Goal: Task Accomplishment & Management: Complete application form

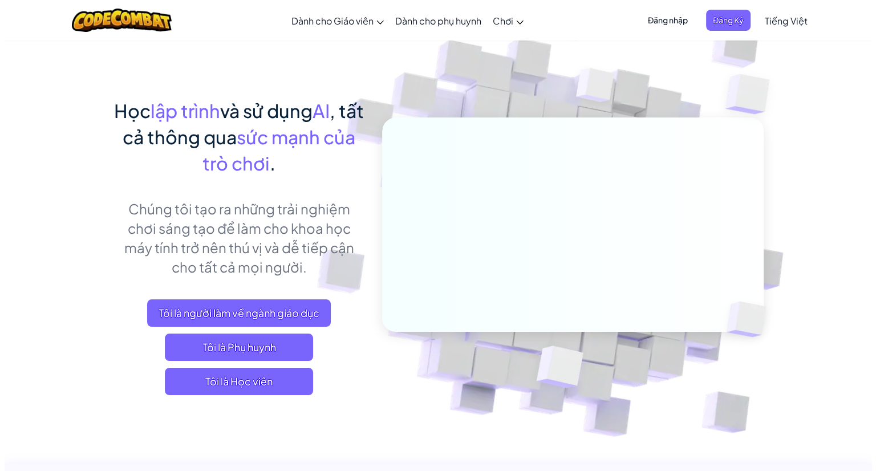
scroll to position [57, 0]
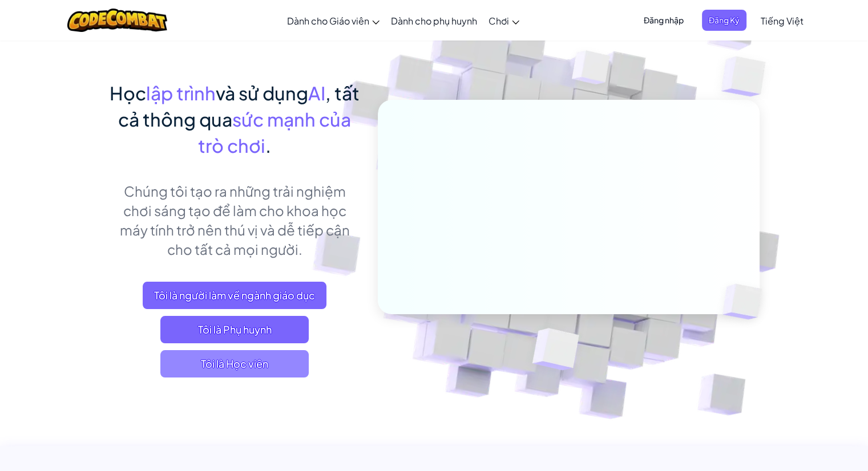
click at [244, 366] on span "Tôi là Học viên" at bounding box center [234, 363] width 148 height 27
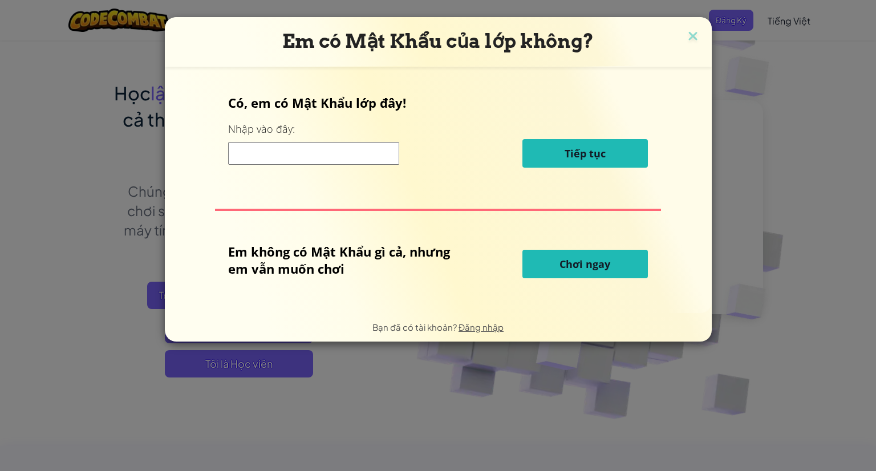
drag, startPoint x: 582, startPoint y: 323, endPoint x: 580, endPoint y: 315, distance: 8.2
click at [582, 323] on div "Bạn đã có tài khoản? Đăng nhập" at bounding box center [438, 327] width 547 height 29
click at [581, 268] on span "Chơi ngay" at bounding box center [585, 264] width 51 height 14
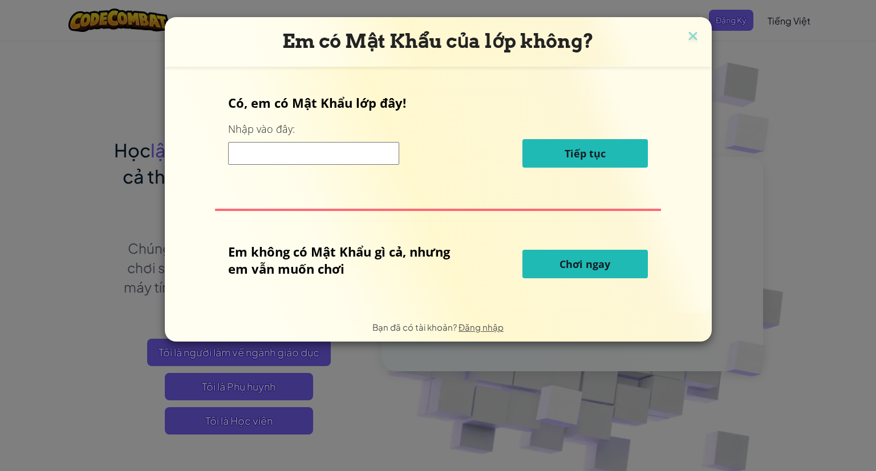
click at [554, 266] on button "Chơi ngay" at bounding box center [584, 264] width 125 height 29
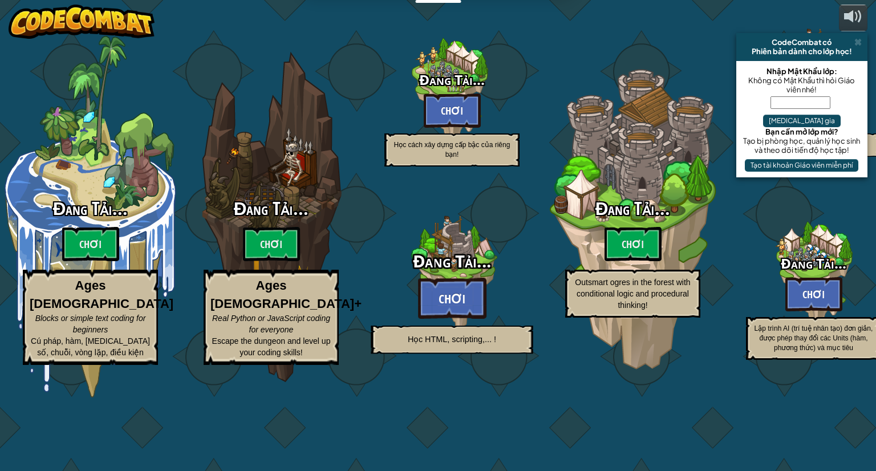
select select "vi"
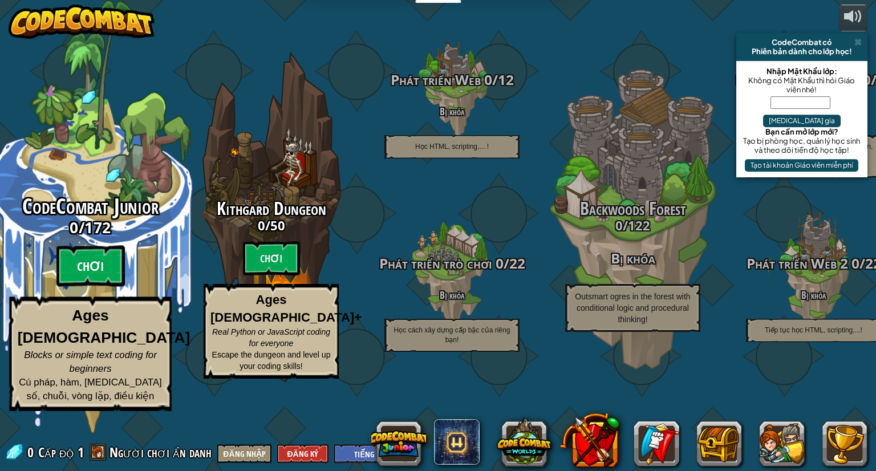
click at [99, 287] on btn "Chơi" at bounding box center [90, 266] width 68 height 41
select select "vi"
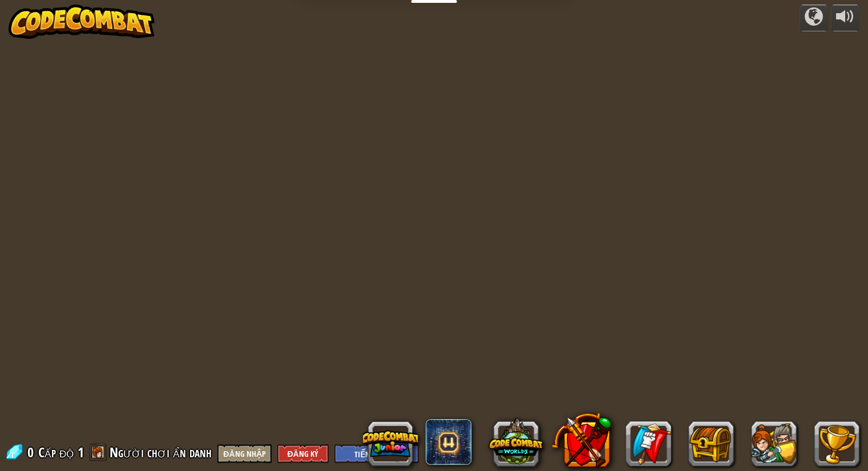
select select "vi"
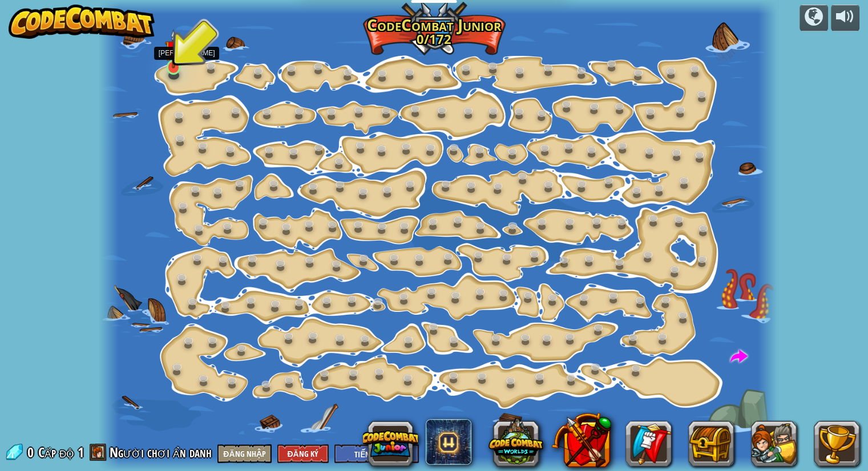
click at [180, 62] on img at bounding box center [173, 48] width 17 height 39
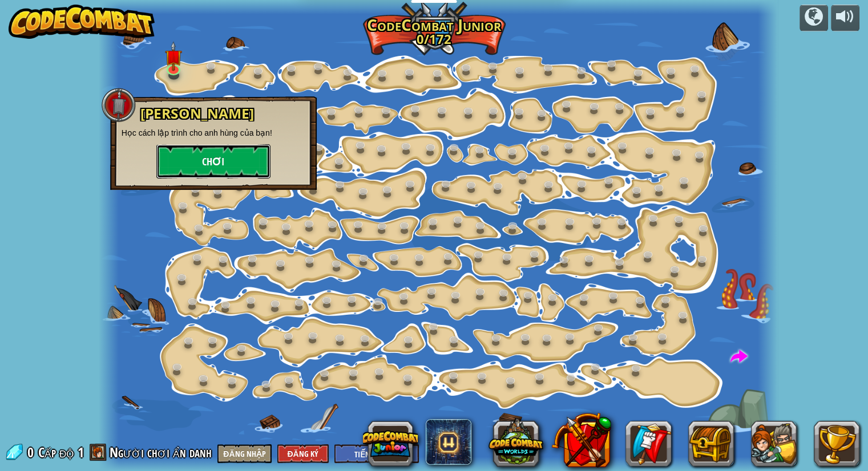
click at [218, 159] on button "Chơi" at bounding box center [213, 161] width 114 height 34
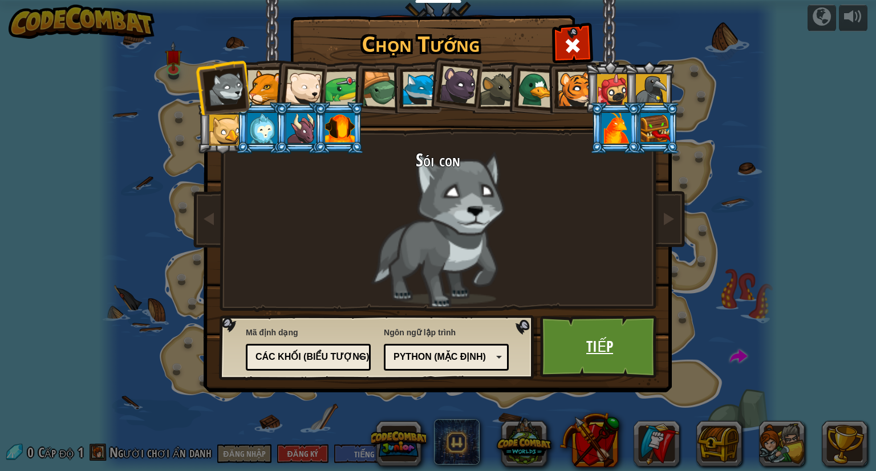
click at [582, 349] on link "Tiếp" at bounding box center [599, 346] width 119 height 63
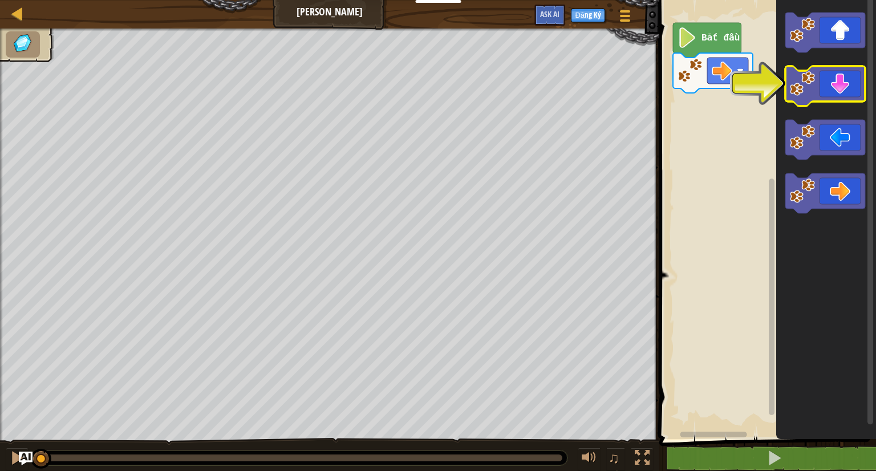
click at [835, 91] on icon "Không gian làm việc Blockly" at bounding box center [825, 86] width 80 height 40
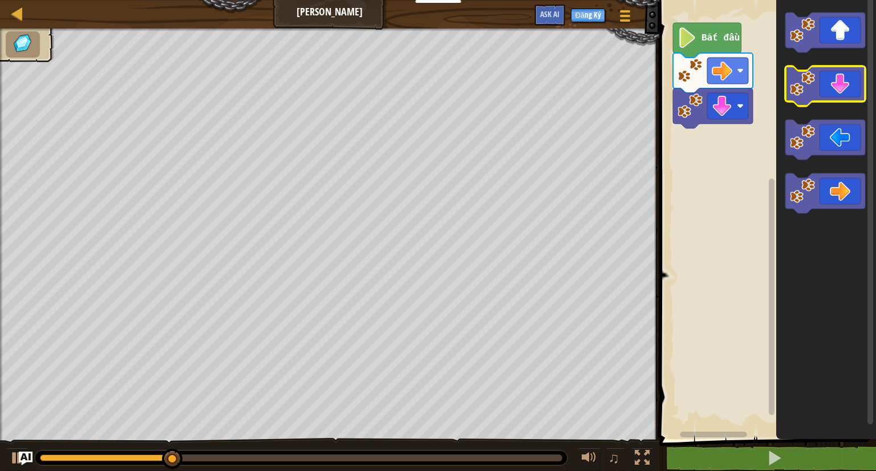
click at [842, 92] on icon "Không gian làm việc Blockly" at bounding box center [825, 86] width 80 height 40
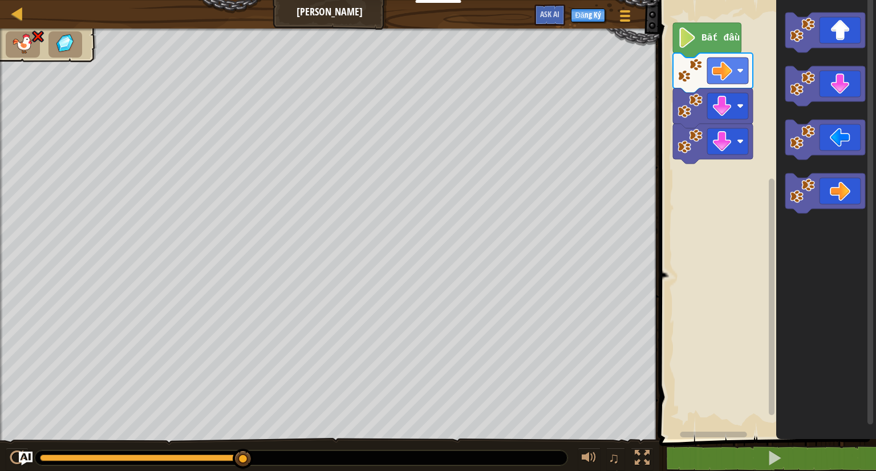
click at [687, 39] on image "Không gian làm việc Blockly" at bounding box center [687, 37] width 19 height 21
click at [711, 42] on text "Bắt đầu" at bounding box center [721, 38] width 38 height 10
click at [668, 39] on rect "Không gian làm việc Blockly" at bounding box center [766, 216] width 220 height 445
click at [696, 36] on image "Không gian làm việc Blockly" at bounding box center [687, 37] width 19 height 21
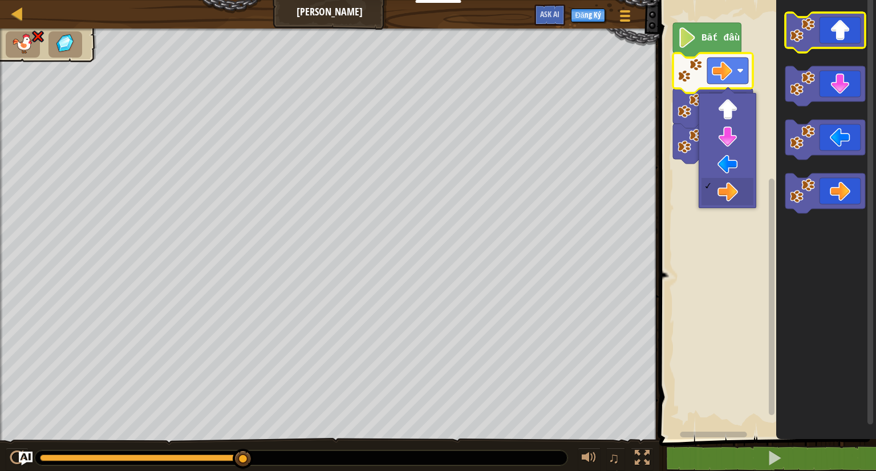
click at [836, 42] on icon "Không gian làm việc Blockly" at bounding box center [825, 33] width 80 height 40
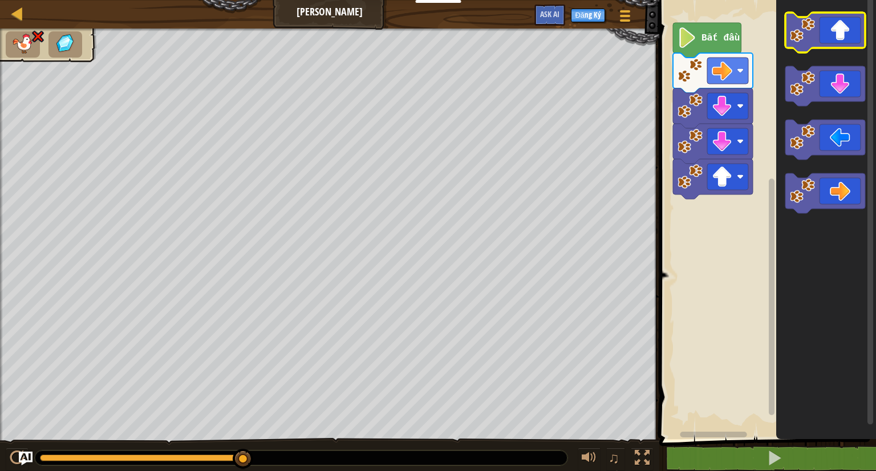
click at [836, 44] on icon "Không gian làm việc Blockly" at bounding box center [825, 33] width 80 height 40
click at [836, 43] on icon "Không gian làm việc Blockly" at bounding box center [825, 33] width 80 height 40
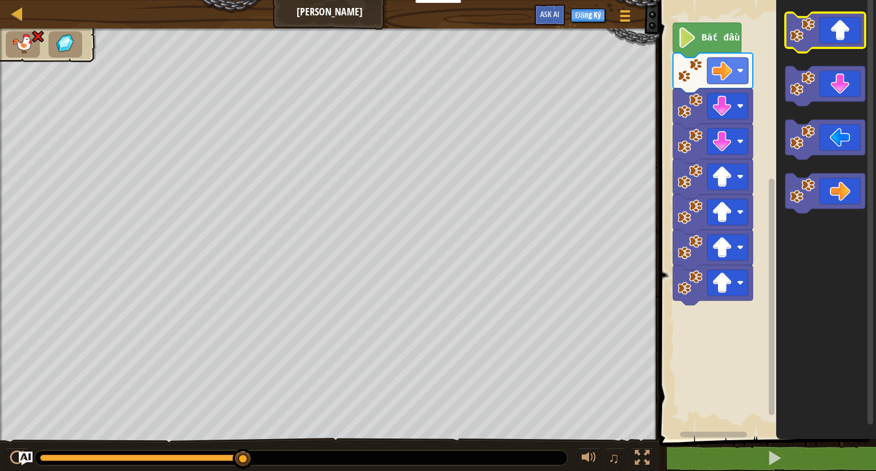
click at [836, 43] on icon "Không gian làm việc Blockly" at bounding box center [825, 33] width 80 height 40
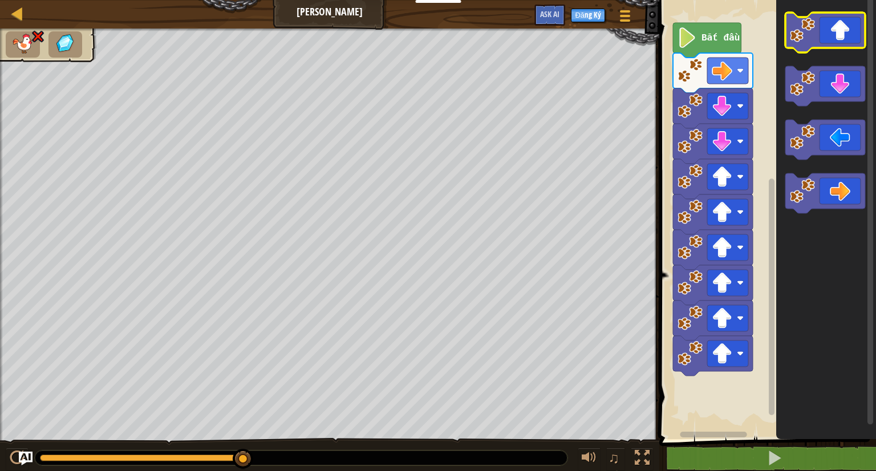
click at [838, 37] on icon "Không gian làm việc Blockly" at bounding box center [825, 33] width 80 height 40
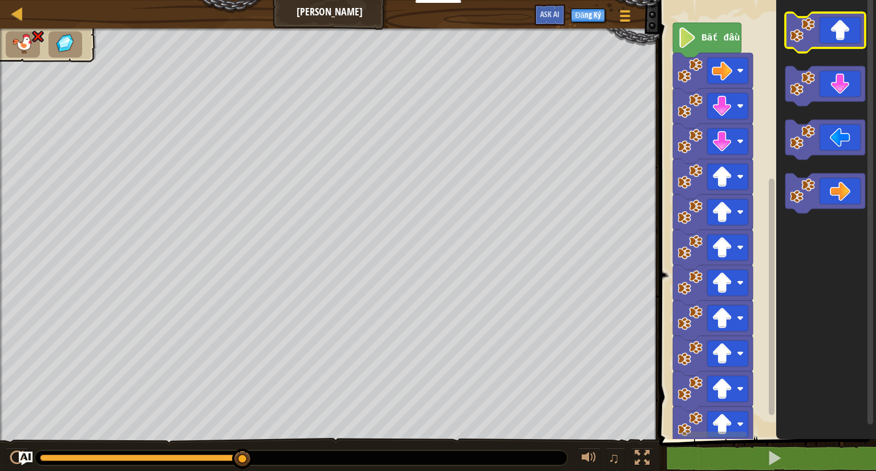
click at [838, 37] on icon "Không gian làm việc Blockly" at bounding box center [825, 33] width 80 height 40
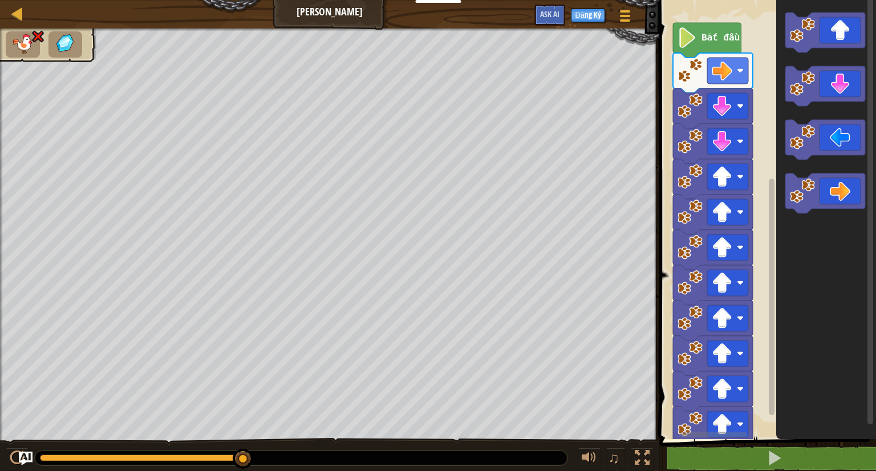
click at [331, 436] on div "♫ Sói con" at bounding box center [438, 251] width 876 height 444
click at [841, 142] on icon "Không gian làm việc Blockly" at bounding box center [825, 140] width 80 height 40
click at [848, 191] on icon "Không gian làm việc Blockly" at bounding box center [825, 193] width 80 height 40
click at [834, 192] on icon "Không gian làm việc Blockly" at bounding box center [825, 193] width 80 height 40
click at [737, 109] on g "Không gian làm việc Blockly" at bounding box center [727, 106] width 41 height 26
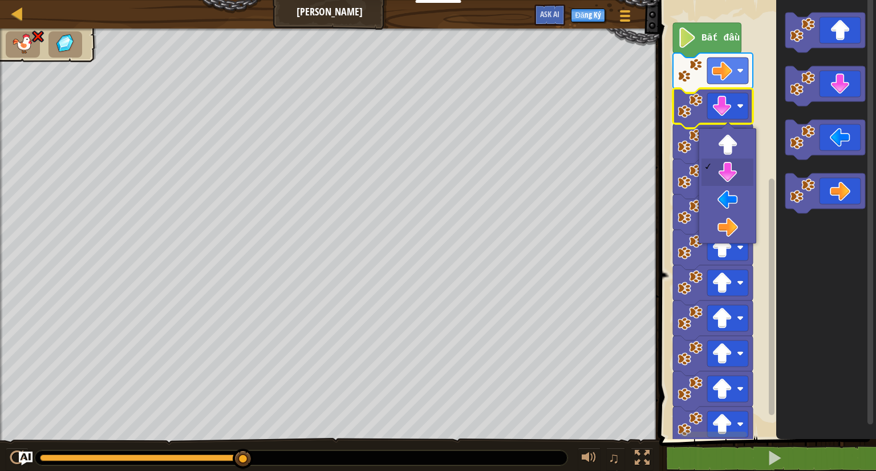
click at [698, 33] on icon "Không gian làm việc Blockly" at bounding box center [707, 40] width 68 height 35
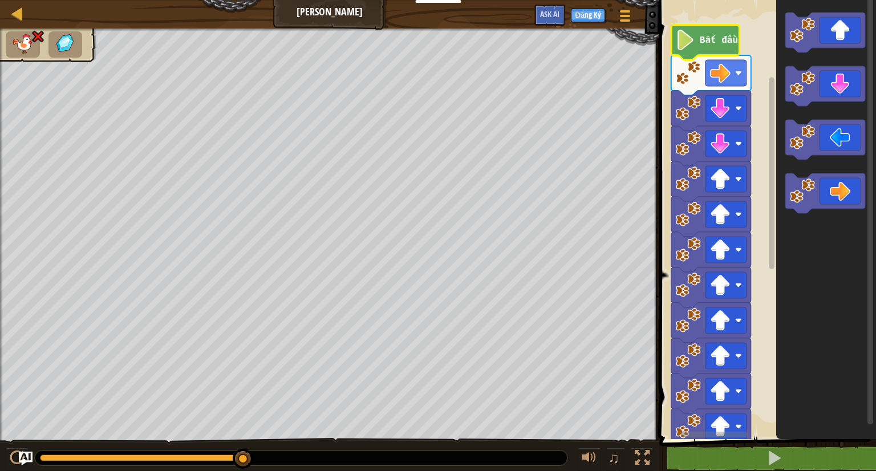
click at [686, 41] on image "Không gian làm việc Blockly" at bounding box center [685, 40] width 19 height 21
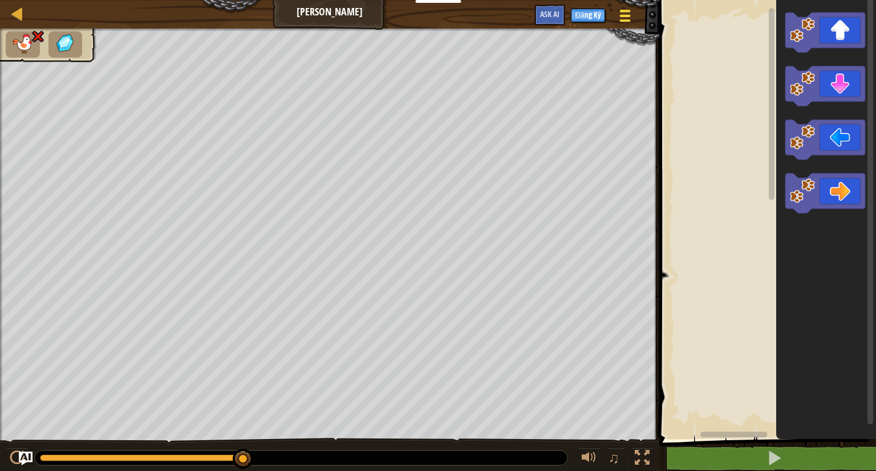
click at [627, 22] on div at bounding box center [624, 15] width 15 height 17
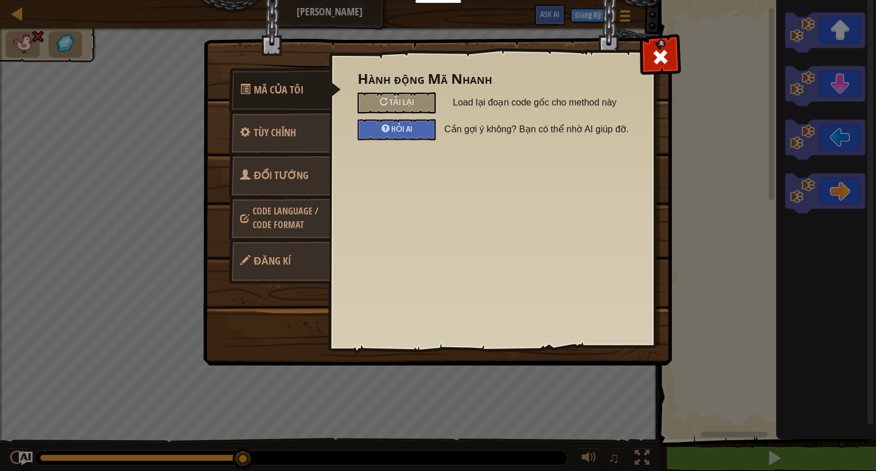
click at [679, 62] on img at bounding box center [442, 161] width 478 height 408
click at [661, 49] on span at bounding box center [660, 57] width 18 height 18
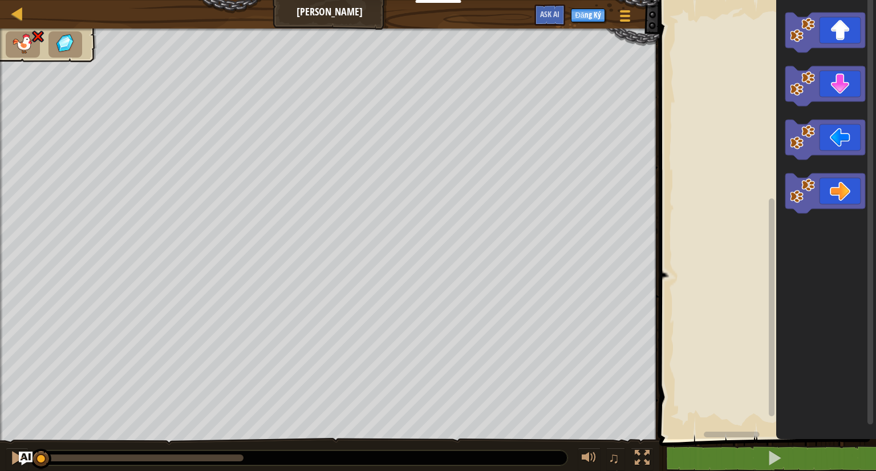
click at [27, 423] on div "♫ Sói con" at bounding box center [438, 251] width 876 height 444
click at [835, 188] on icon "Không gian làm việc Blockly" at bounding box center [825, 193] width 80 height 40
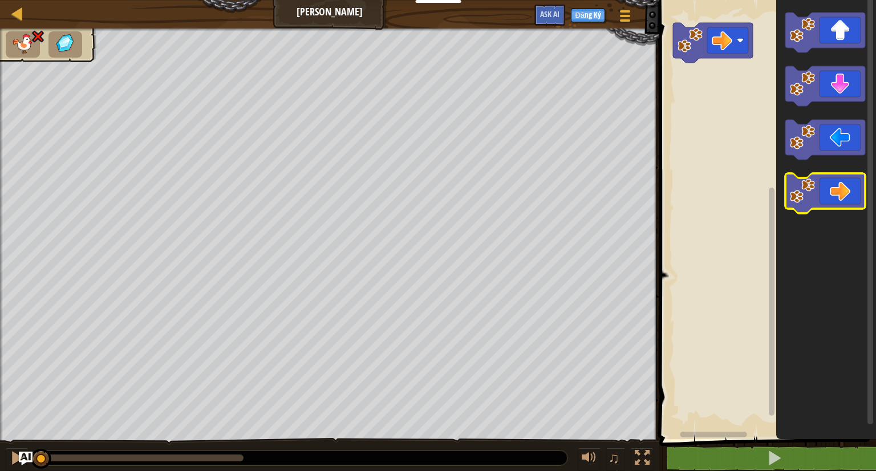
click at [827, 191] on icon "Không gian làm việc Blockly" at bounding box center [825, 193] width 80 height 40
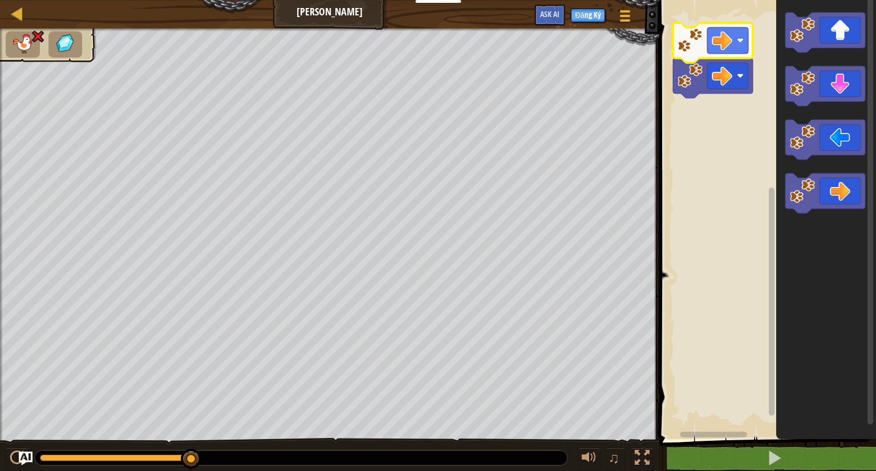
click at [697, 57] on icon "Không gian làm việc Blockly" at bounding box center [713, 43] width 80 height 40
click at [306, 33] on div "Bản đồ Viên ngọc Tuỳ chọn Đăng Ký Ask AI 1 הההההההההההההההההההההההההההההההההההה…" at bounding box center [438, 235] width 876 height 471
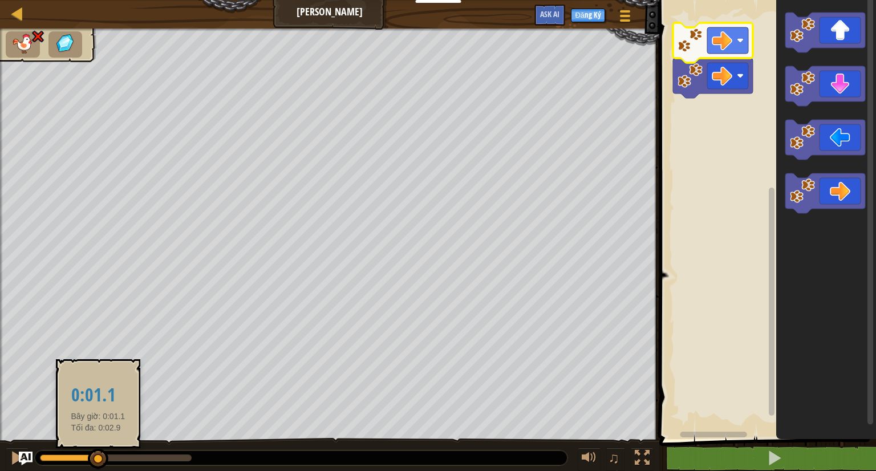
drag, startPoint x: 188, startPoint y: 468, endPoint x: 103, endPoint y: 462, distance: 85.8
click at [99, 462] on div at bounding box center [98, 459] width 21 height 21
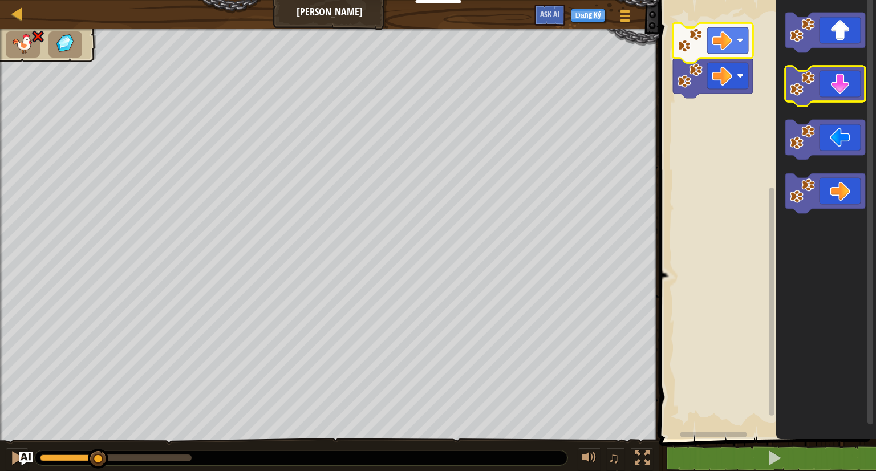
click at [833, 76] on icon "Không gian làm việc Blockly" at bounding box center [825, 86] width 80 height 40
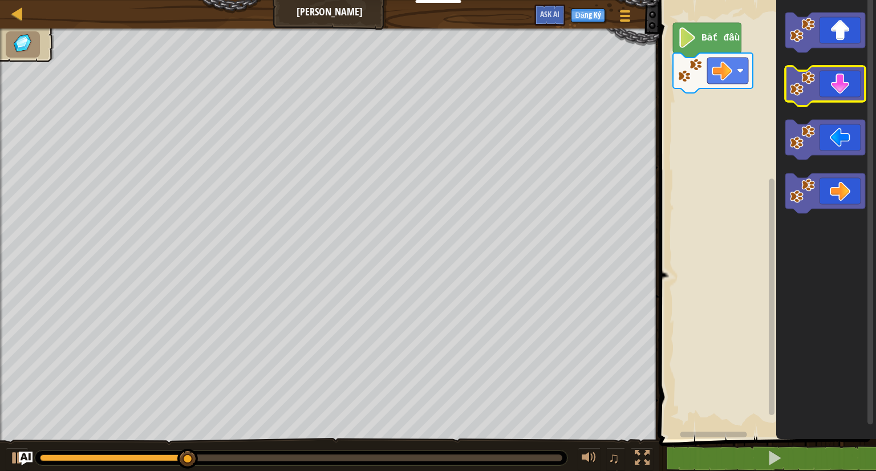
click at [832, 84] on icon "Không gian làm việc Blockly" at bounding box center [825, 86] width 80 height 40
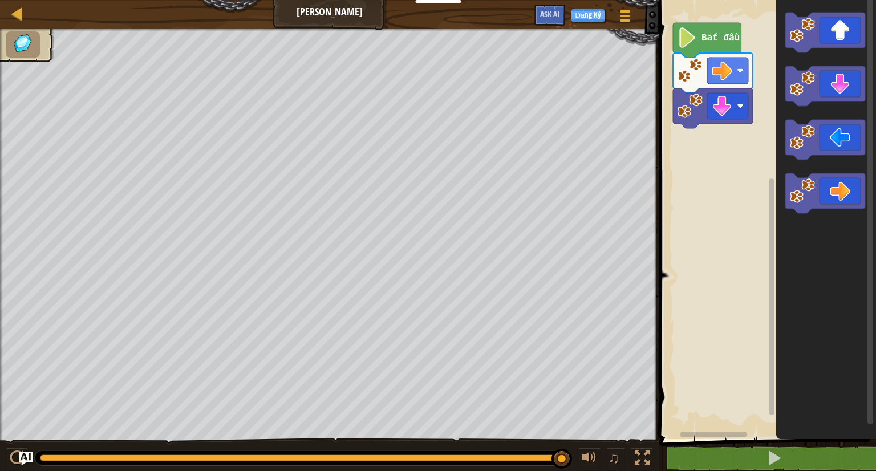
click at [100, 28] on div "Bản đồ [PERSON_NAME] chọn Đăng Ký Ask AI" at bounding box center [329, 14] width 659 height 29
click at [778, 461] on span at bounding box center [775, 458] width 16 height 16
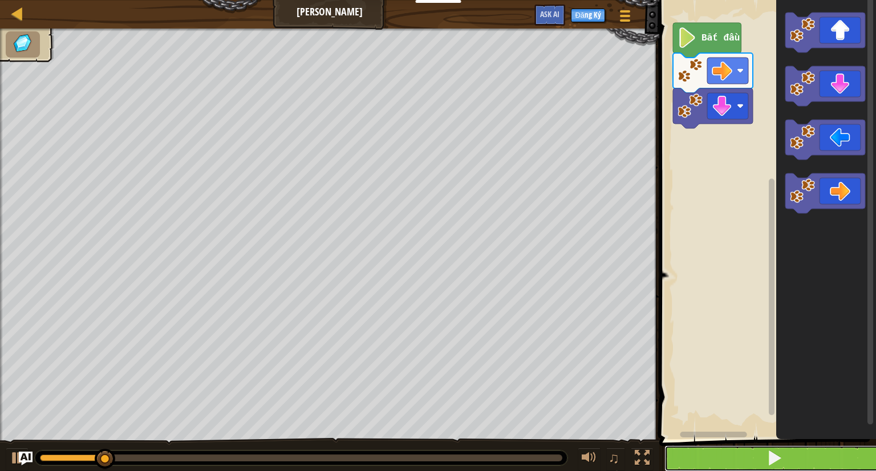
click at [776, 457] on span at bounding box center [775, 458] width 16 height 16
click at [774, 457] on span at bounding box center [775, 458] width 16 height 16
click at [770, 453] on span at bounding box center [775, 458] width 16 height 16
click at [768, 452] on span at bounding box center [775, 458] width 16 height 16
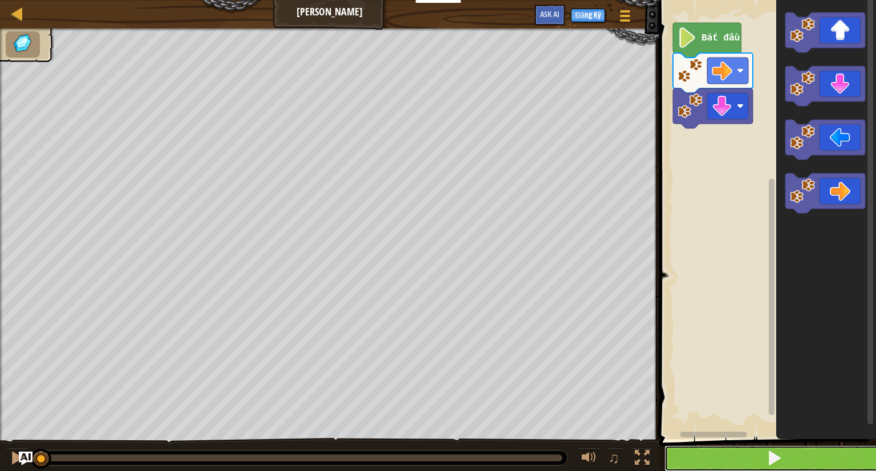
click at [767, 451] on button at bounding box center [775, 458] width 220 height 26
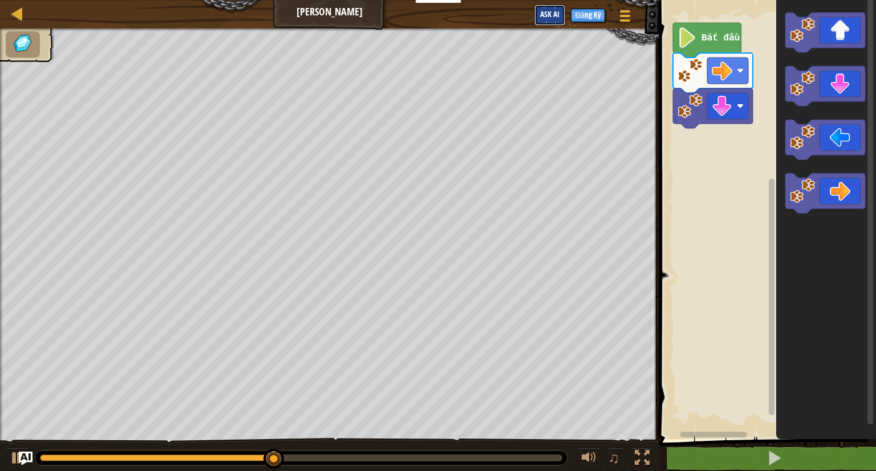
click at [541, 14] on span "Ask AI" at bounding box center [549, 14] width 19 height 11
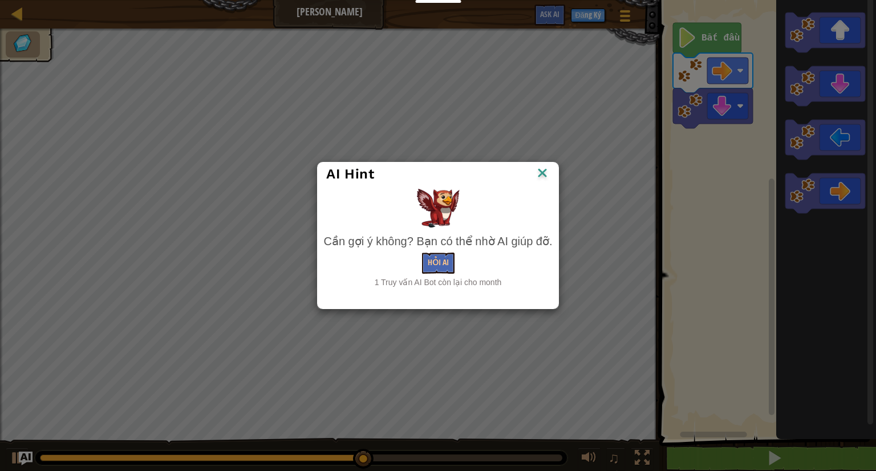
click at [544, 174] on img at bounding box center [542, 173] width 15 height 17
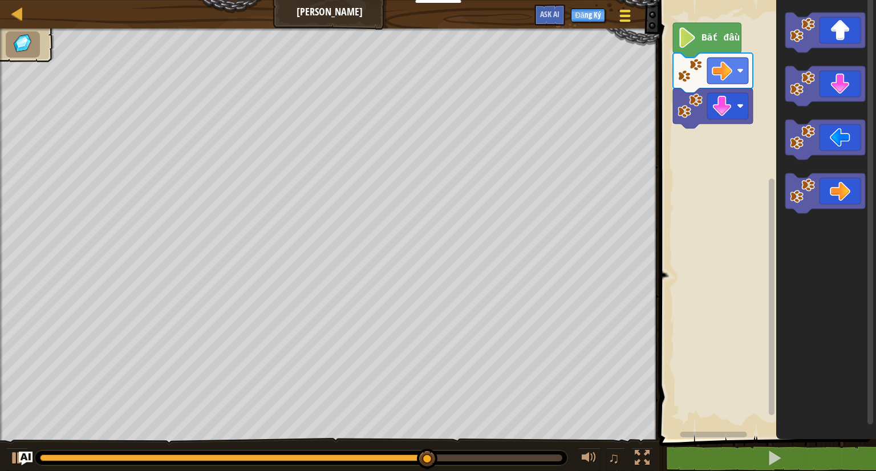
click at [621, 18] on div at bounding box center [624, 15] width 15 height 17
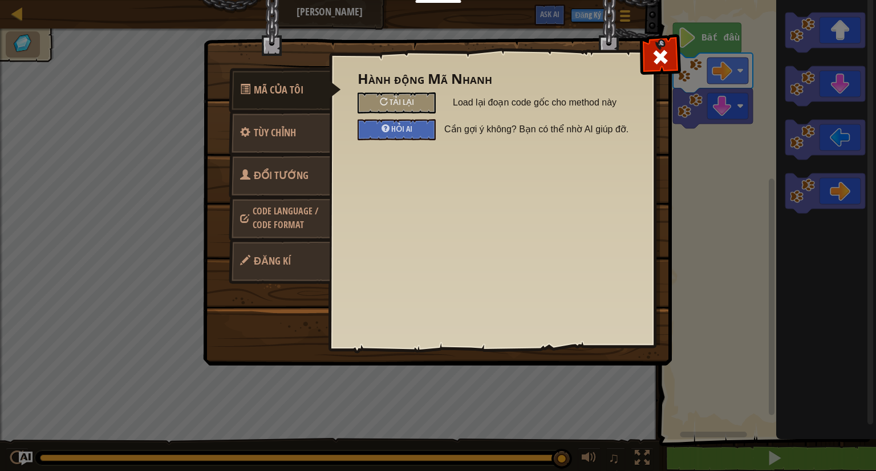
click at [278, 200] on link "Code Language / Code Format" at bounding box center [280, 217] width 102 height 43
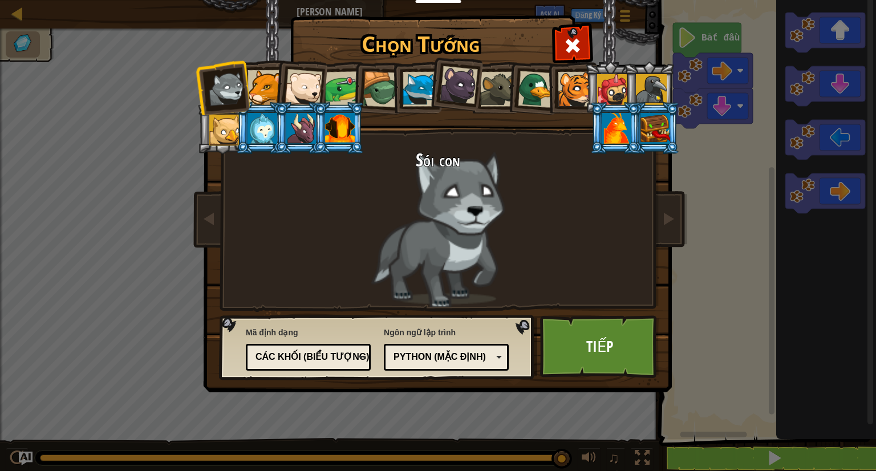
click at [424, 345] on div "Python (Mặc định) JavaScript Lua C++ Java (Thử) Python (Mặc định)" at bounding box center [446, 357] width 125 height 27
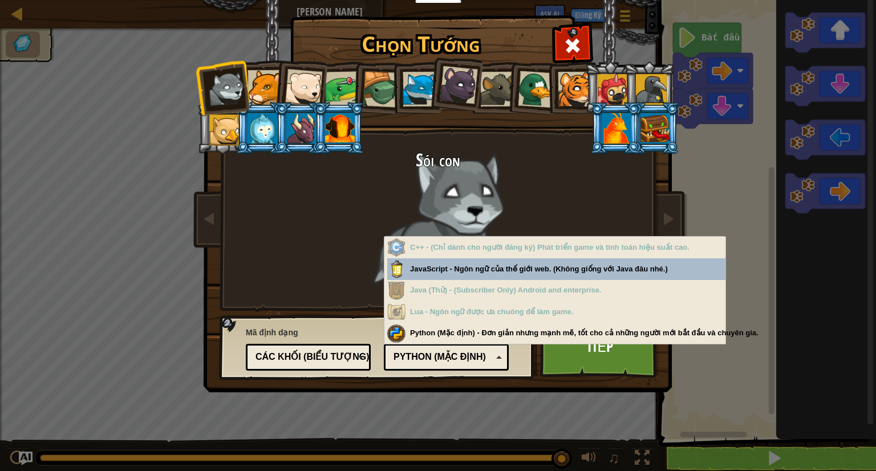
click at [456, 352] on div "Python (Mặc định)" at bounding box center [443, 357] width 99 height 13
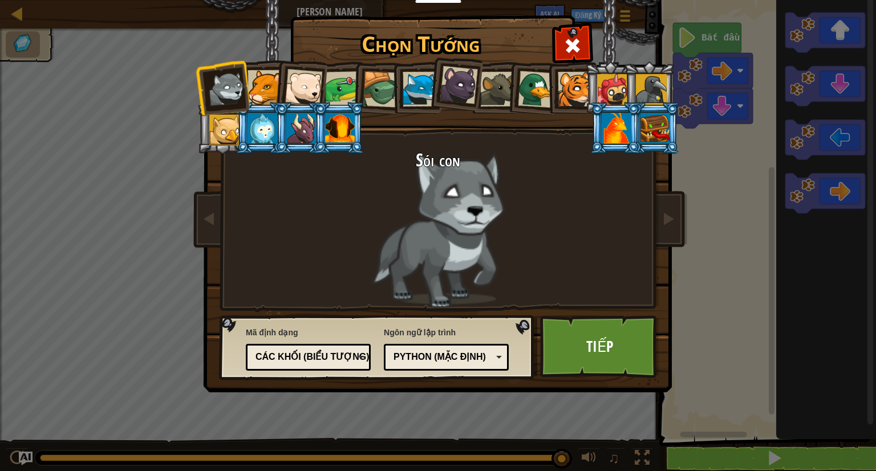
click at [337, 356] on div "Các khối (biểu tượng)" at bounding box center [305, 357] width 99 height 13
click at [570, 48] on span at bounding box center [573, 46] width 18 height 18
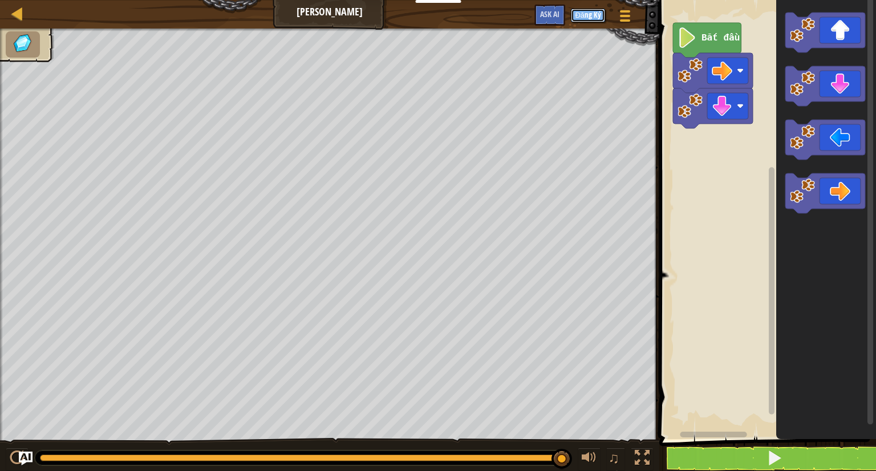
click at [576, 17] on button "Đăng Ký" at bounding box center [588, 16] width 34 height 14
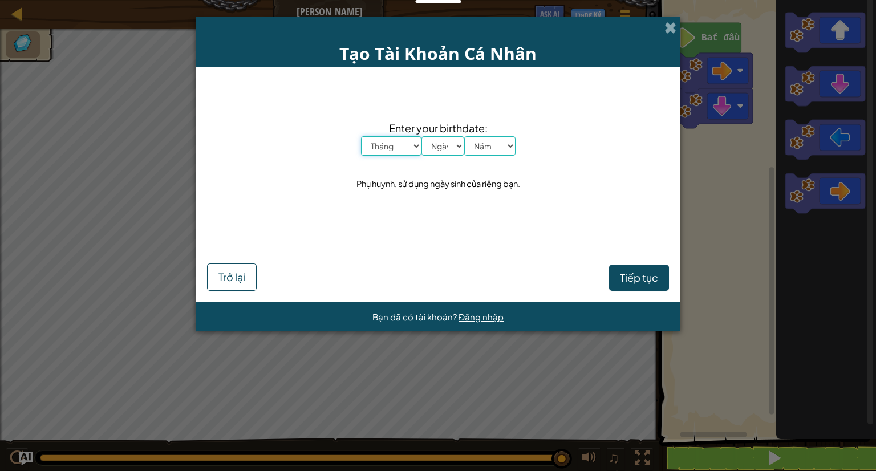
click at [413, 153] on select "Tháng Tháng Một Tháng Hai Tháng Ba Tháng Tư Tháng Năm Tháng Sáu Tháng Bảy Tháng…" at bounding box center [391, 145] width 60 height 19
select select "2"
click at [361, 136] on select "Tháng Tháng Một Tháng Hai Tháng Ba Tháng Tư Tháng Năm Tháng Sáu Tháng Bảy Tháng…" at bounding box center [391, 145] width 60 height 19
click at [446, 149] on select "Ngày 1 2 3 4 5 6 7 8 9 10 11 12 13 14 15 16 17 18 19 20 21 22 23 24 25 26 27 28…" at bounding box center [443, 145] width 43 height 19
select select "4"
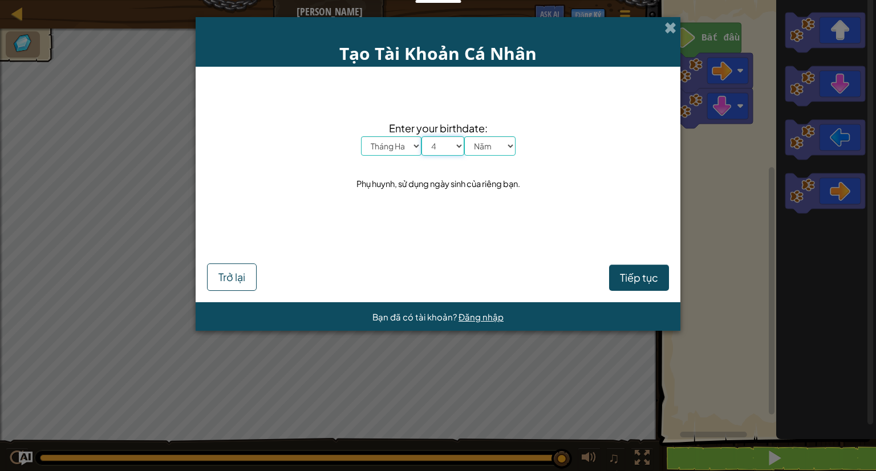
click at [422, 136] on select "Ngày 1 2 3 4 5 6 7 8 9 10 11 12 13 14 15 16 17 18 19 20 21 22 23 24 25 26 27 28…" at bounding box center [443, 145] width 43 height 19
drag, startPoint x: 503, startPoint y: 133, endPoint x: 501, endPoint y: 141, distance: 8.7
click at [503, 133] on span "Enter your birthdate:" at bounding box center [438, 128] width 155 height 17
click at [500, 144] on select "[DATE] 2024 2023 2022 2021 2020 2019 2018 2017 2016 2015 2014 2013 2012 2011 20…" at bounding box center [489, 145] width 51 height 19
click at [514, 146] on select "[DATE] 2024 2023 2022 2021 2020 2019 2018 2017 2016 2015 2014 2013 2012 2011 20…" at bounding box center [489, 145] width 51 height 19
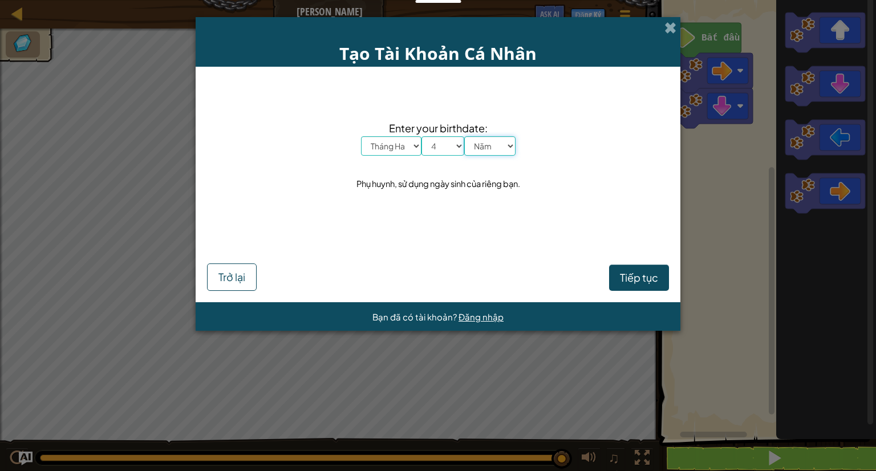
select select "2000"
click at [464, 136] on select "[DATE] 2024 2023 2022 2021 2020 2019 2018 2017 2016 2015 2014 2013 2012 2011 20…" at bounding box center [489, 145] width 51 height 19
click at [611, 281] on button "Tiếp tục" at bounding box center [639, 278] width 60 height 26
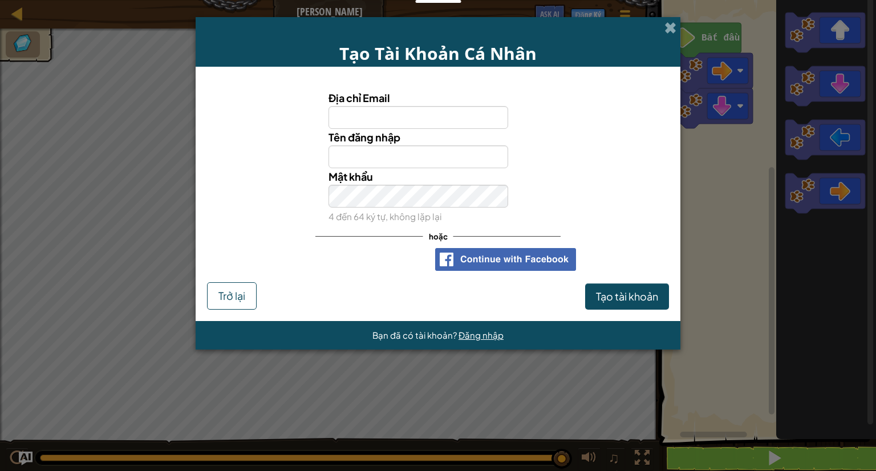
drag, startPoint x: 427, startPoint y: 256, endPoint x: 257, endPoint y: 162, distance: 194.8
click at [241, 169] on div "Mật khẩu 4 đến 64 ký tự, không lặp lại" at bounding box center [437, 196] width 473 height 56
click at [478, 258] on img at bounding box center [505, 259] width 141 height 23
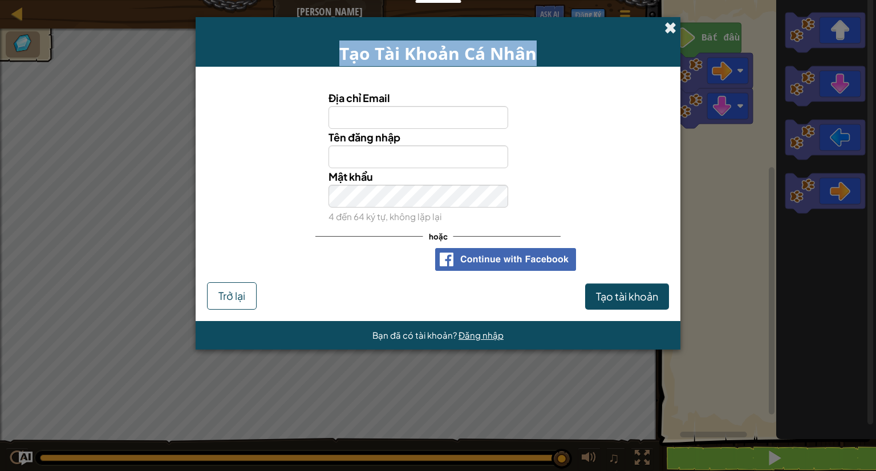
click at [664, 21] on div "Tạo Tài Khoản Cá Nhân" at bounding box center [438, 42] width 485 height 50
click at [669, 29] on span at bounding box center [671, 28] width 12 height 12
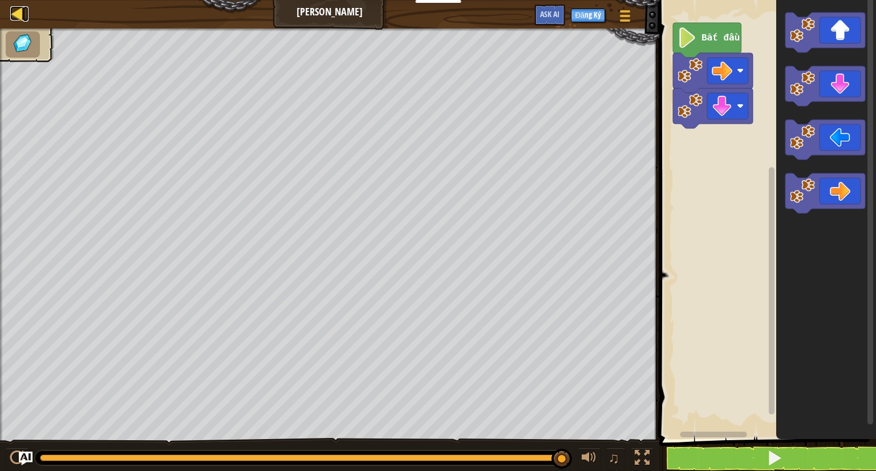
click at [21, 21] on div at bounding box center [17, 13] width 14 height 14
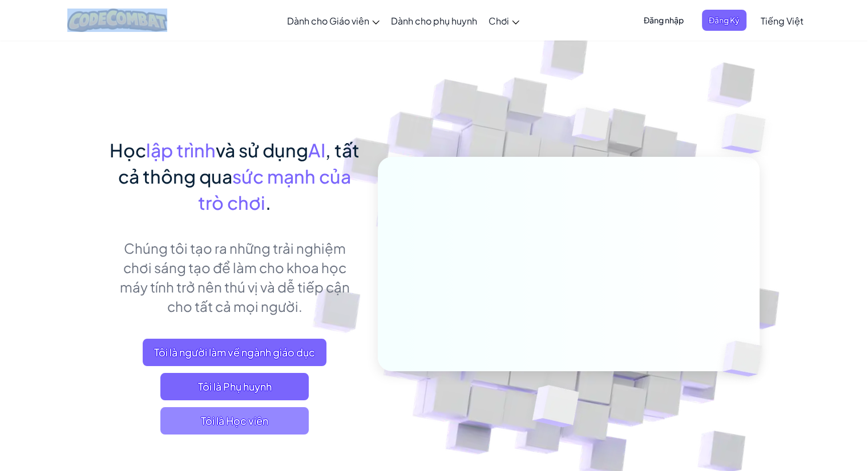
click at [216, 414] on span "Tôi là Học viên" at bounding box center [234, 420] width 148 height 27
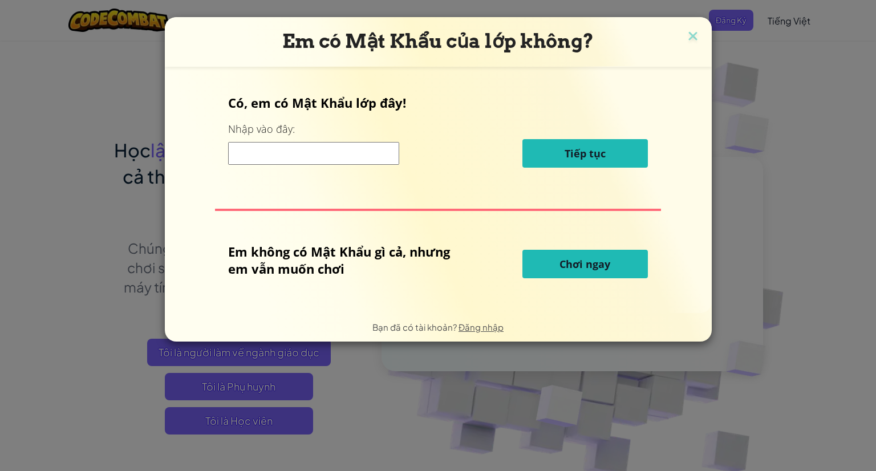
click at [287, 155] on input at bounding box center [313, 153] width 171 height 23
click at [576, 263] on span "Chơi ngay" at bounding box center [585, 264] width 51 height 14
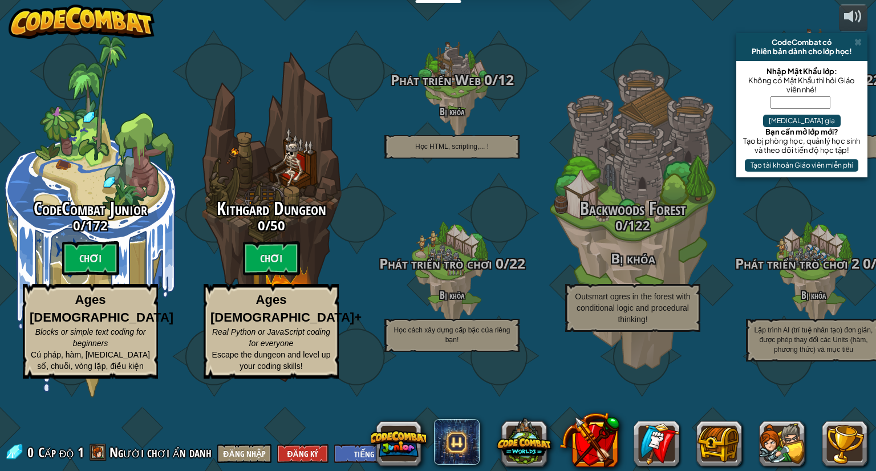
select select "vi"
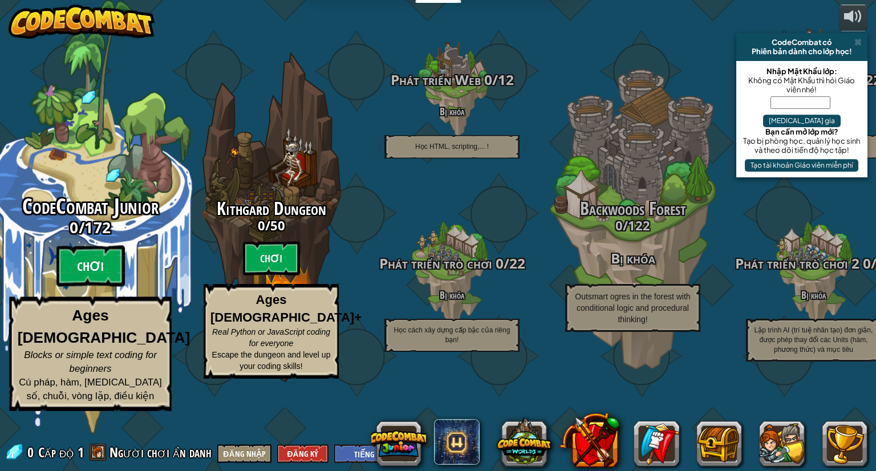
click at [91, 287] on btn "Chơi" at bounding box center [90, 266] width 68 height 41
select select "vi"
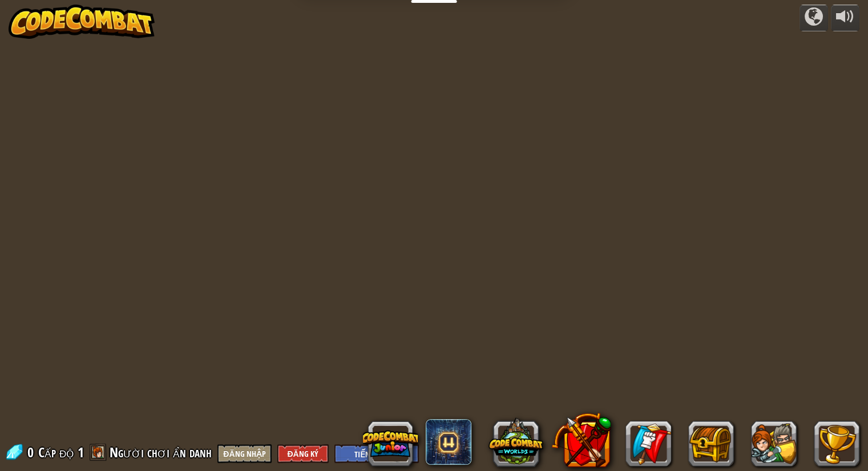
select select "vi"
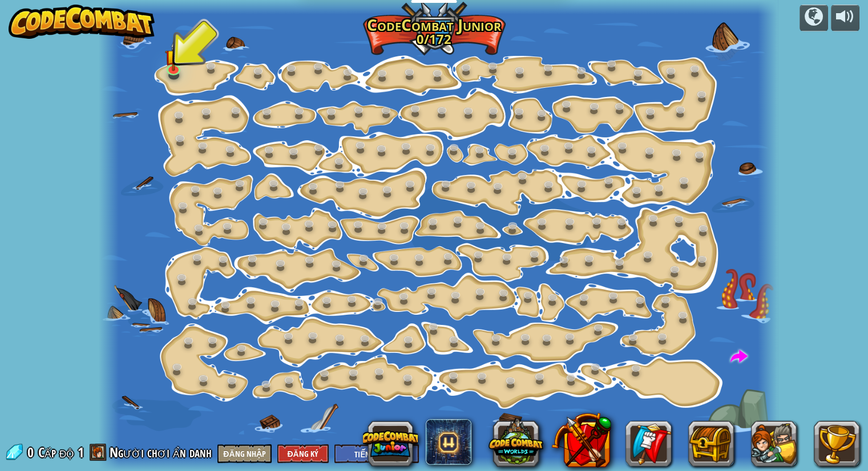
click at [184, 87] on div at bounding box center [438, 235] width 679 height 471
click at [178, 68] on img at bounding box center [173, 48] width 17 height 39
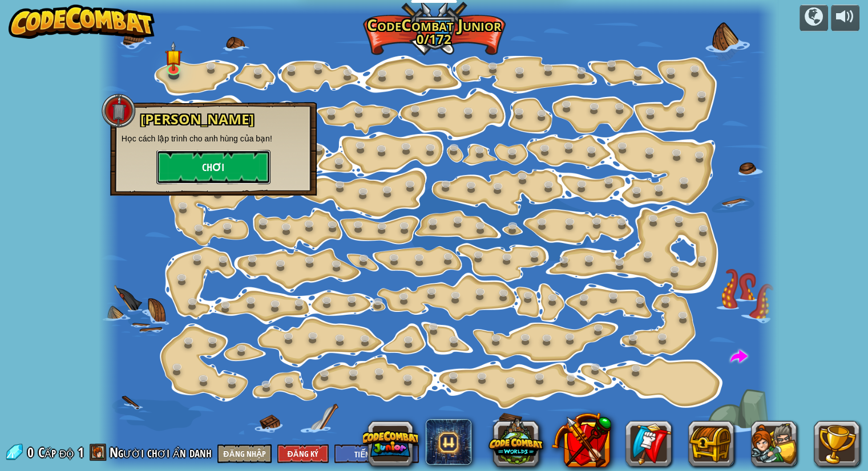
click at [193, 167] on button "Chơi" at bounding box center [213, 167] width 114 height 34
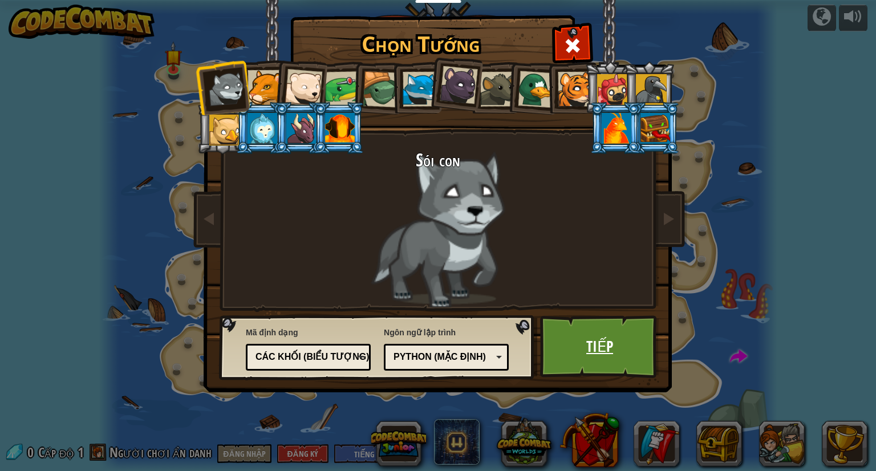
click at [629, 350] on link "Tiếp" at bounding box center [599, 346] width 119 height 63
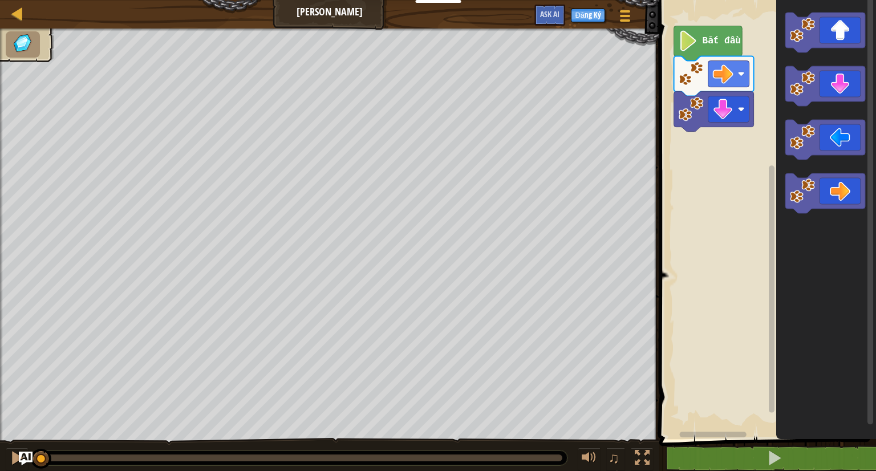
click at [690, 455] on div "1 2 3 go ( 'right' ) go ( 'down' ) הההההההההההההההההההההההההההההההההההההההההההה…" at bounding box center [766, 245] width 220 height 479
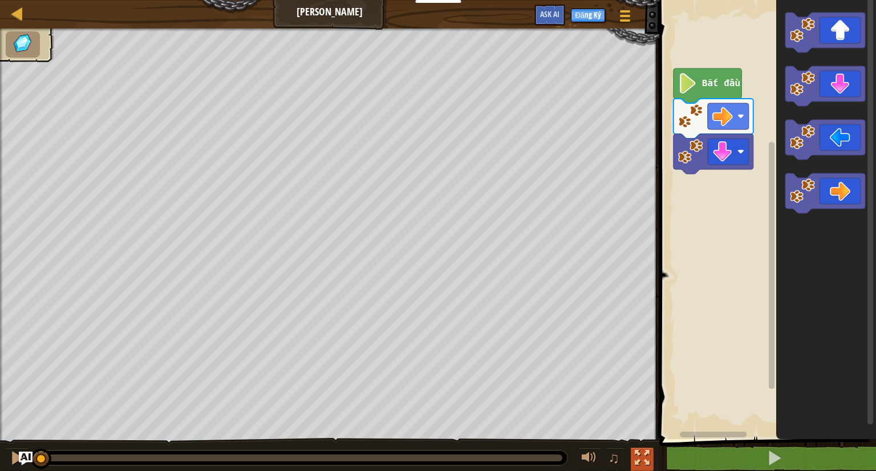
click at [644, 460] on div at bounding box center [642, 458] width 15 height 15
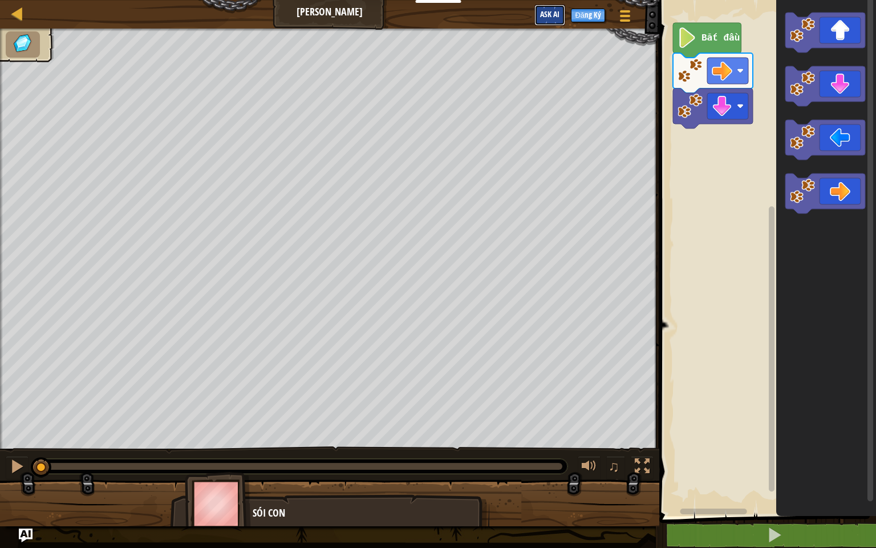
click at [547, 9] on button "Ask AI" at bounding box center [549, 15] width 31 height 21
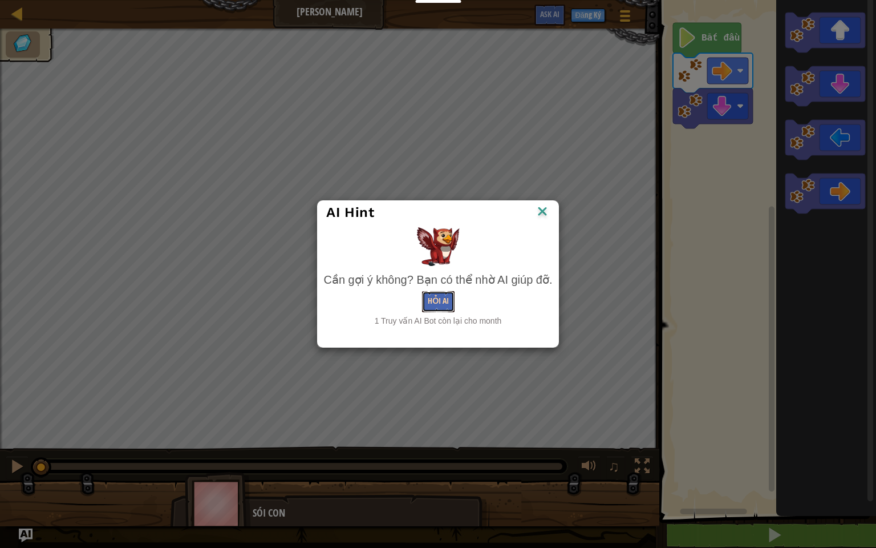
click at [440, 310] on button "Hỏi AI" at bounding box center [438, 301] width 33 height 21
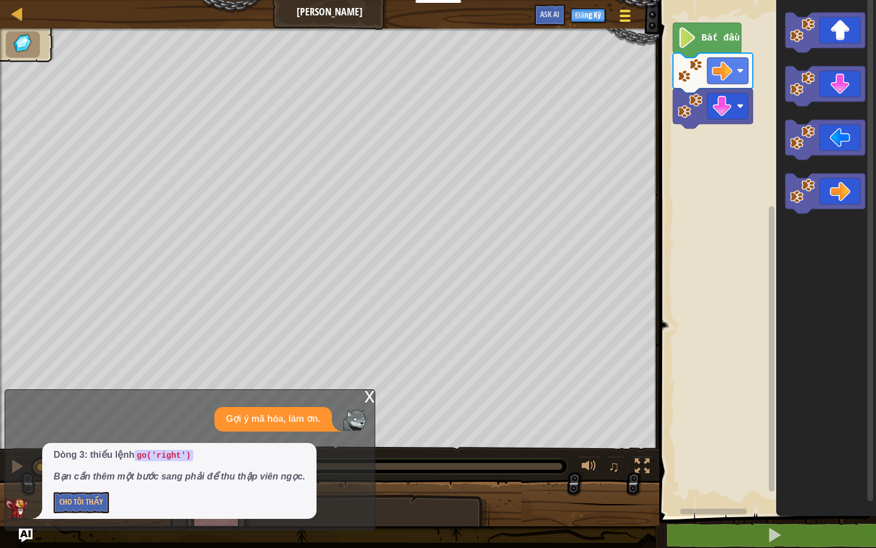
click at [635, 15] on button "Tuỳ chọn" at bounding box center [625, 18] width 30 height 28
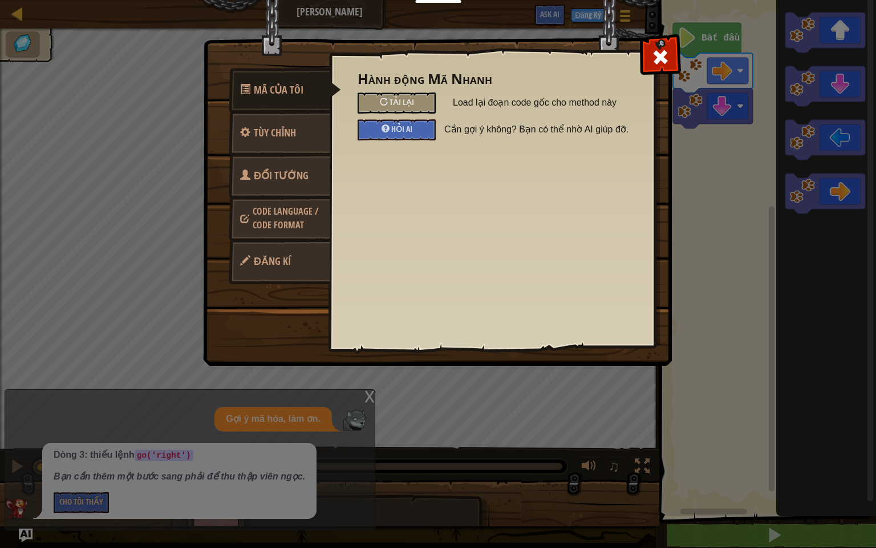
click at [286, 213] on span "Code Language / Code Format" at bounding box center [286, 218] width 66 height 26
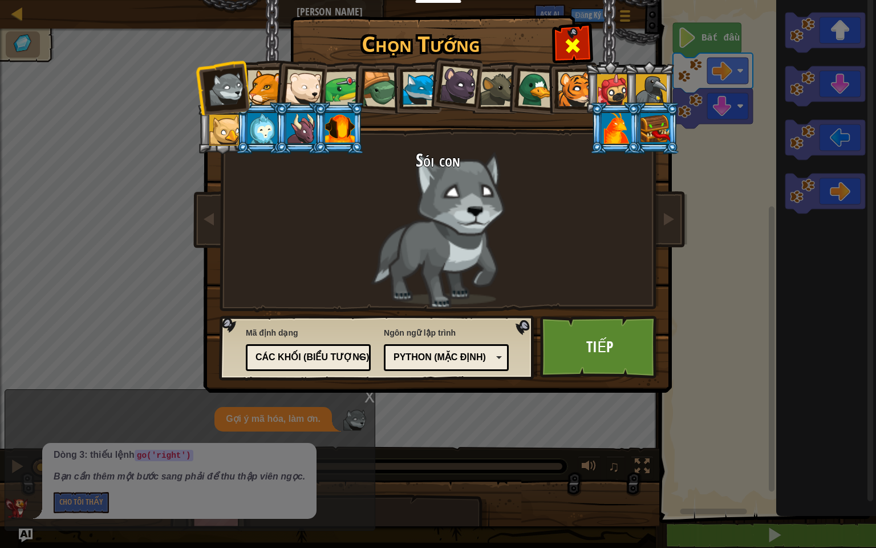
click at [573, 35] on div at bounding box center [572, 44] width 36 height 36
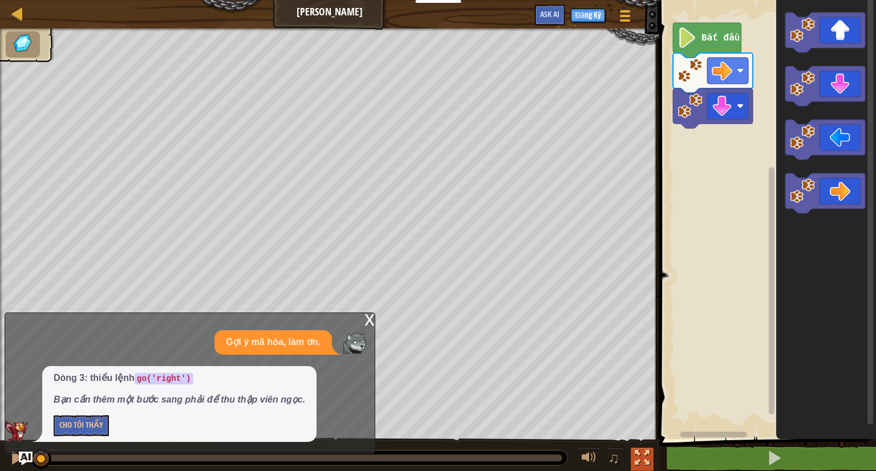
click at [646, 463] on div at bounding box center [642, 458] width 15 height 15
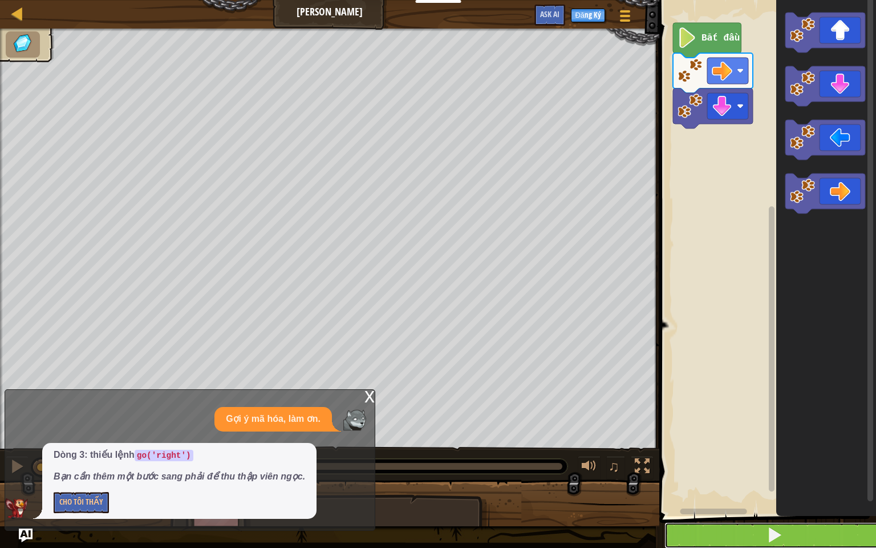
click at [753, 471] on button at bounding box center [775, 535] width 220 height 26
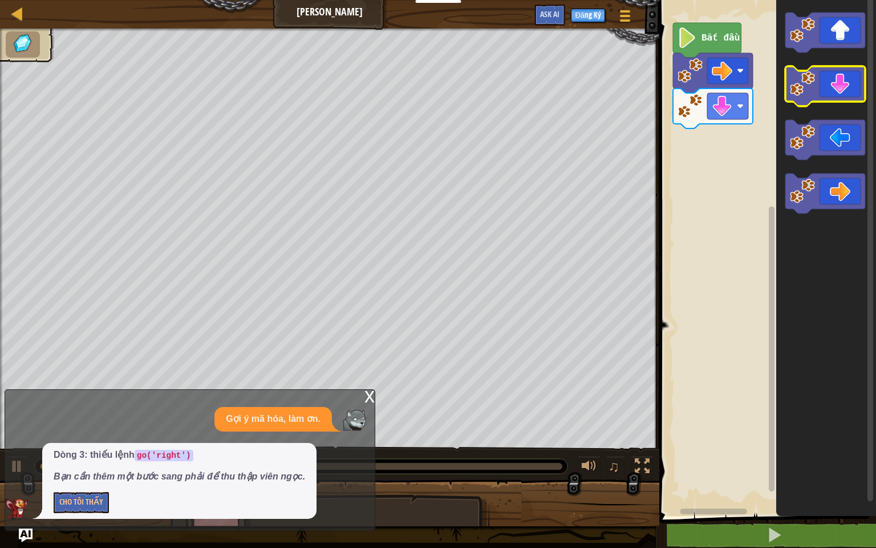
click at [808, 99] on icon "Không gian làm việc Blockly" at bounding box center [825, 86] width 80 height 40
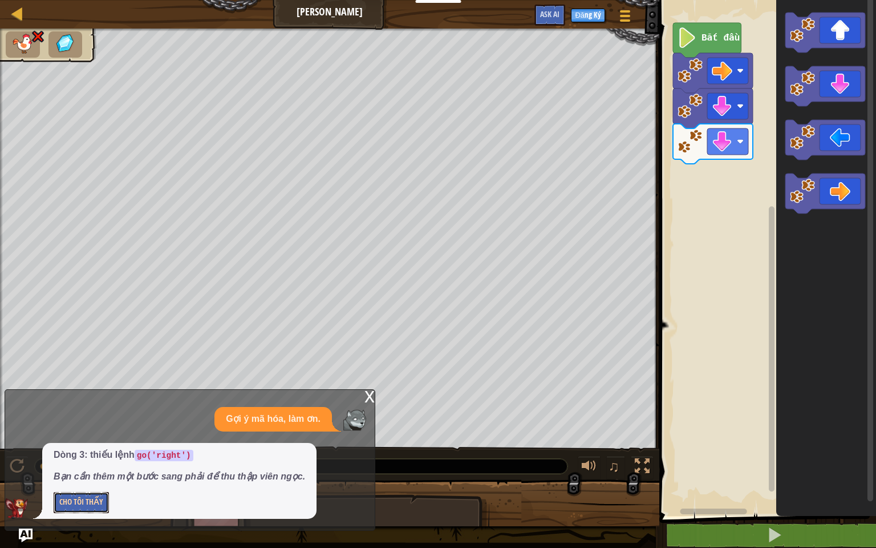
click at [66, 471] on button "Cho Tôi Thấy" at bounding box center [81, 502] width 55 height 21
click at [68, 471] on button "Hide" at bounding box center [67, 502] width 26 height 21
click at [68, 471] on button "Cho Tôi Thấy" at bounding box center [81, 502] width 55 height 21
click at [68, 471] on button "Hide" at bounding box center [67, 502] width 26 height 21
click at [67, 471] on button "Cho Tôi Thấy" at bounding box center [81, 502] width 55 height 21
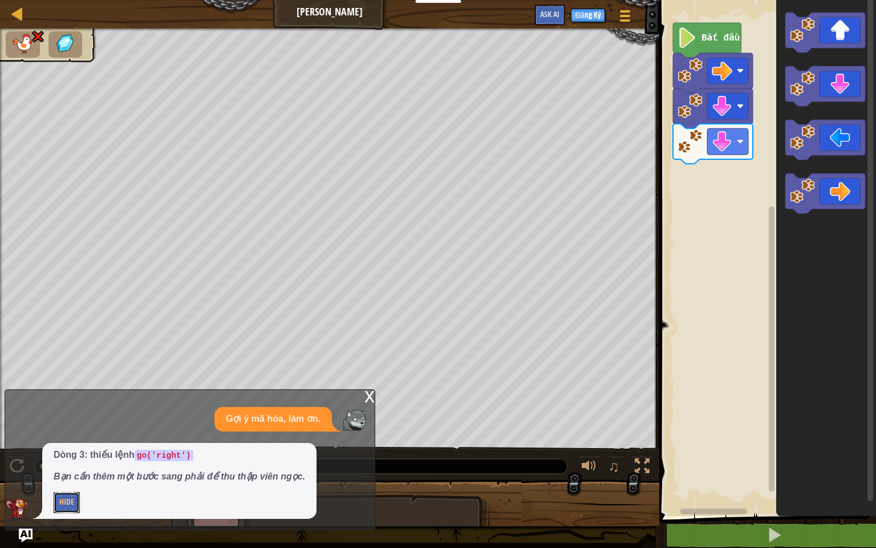
click at [66, 471] on div "Dòng 3: thiếu lệnh go('right') Bạn cần thêm một bước sang phải để thu thập viên…" at bounding box center [179, 481] width 274 height 76
click at [17, 16] on div at bounding box center [17, 13] width 14 height 14
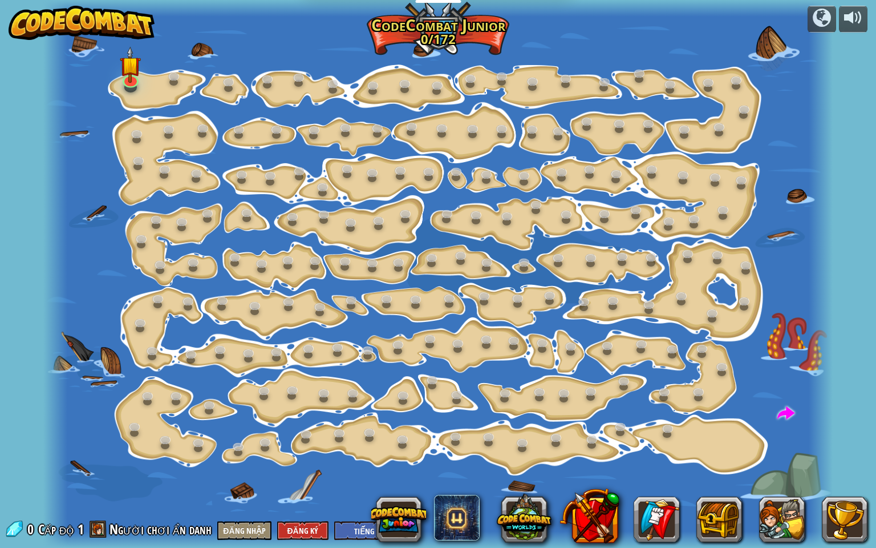
select select "vi"
click at [291, 471] on button "Đăng Ký" at bounding box center [302, 530] width 51 height 19
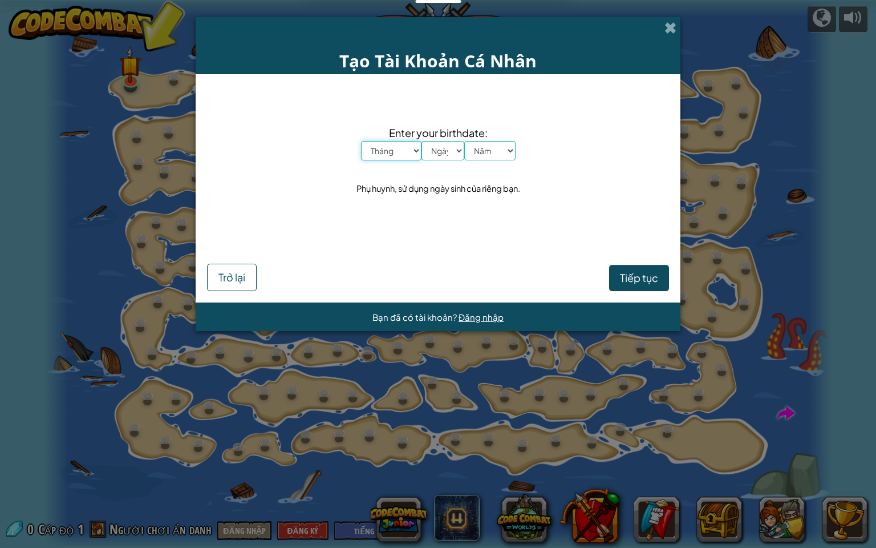
click at [413, 152] on select "Tháng Tháng Một Tháng Hai Tháng Ba Tháng Tư Tháng Năm Tháng Sáu Tháng Bảy Tháng…" at bounding box center [391, 150] width 60 height 19
click at [789, 128] on div "Tạo Tài Khoản Cá Nhân Enter your birthdate: Tháng Tháng Một Tháng Hai Tháng Ba …" at bounding box center [438, 274] width 876 height 548
click at [640, 287] on button "Tiếp tục" at bounding box center [639, 278] width 60 height 26
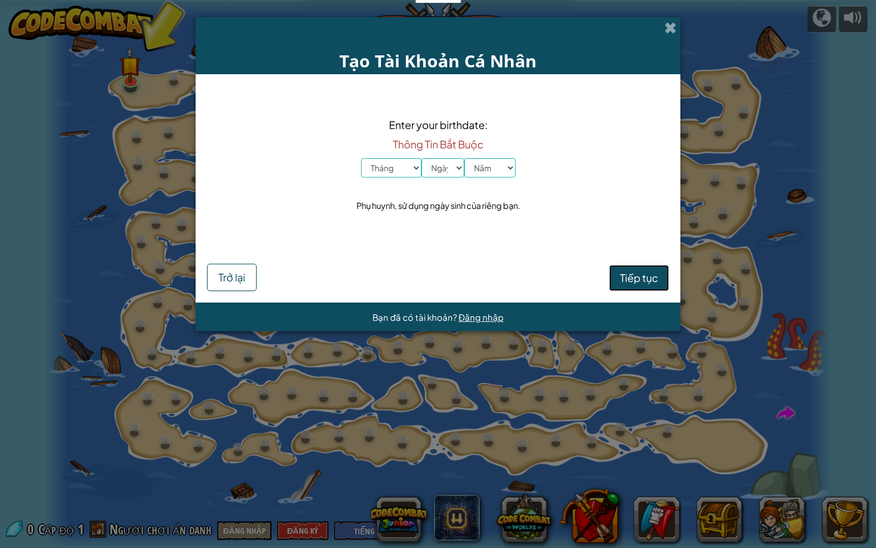
click at [629, 281] on span "Tiếp tục" at bounding box center [639, 277] width 38 height 13
click at [629, 280] on span "Tiếp tục" at bounding box center [639, 277] width 38 height 13
click at [413, 164] on select "Tháng Tháng Một Tháng Hai Tháng Ba Tháng Tư Tháng Năm Tháng Sáu Tháng Bảy Tháng…" at bounding box center [391, 167] width 60 height 19
select select "6"
click at [361, 158] on select "Tháng Tháng Một Tháng Hai Tháng Ba Tháng Tư Tháng Năm Tháng Sáu Tháng Bảy Tháng…" at bounding box center [391, 167] width 60 height 19
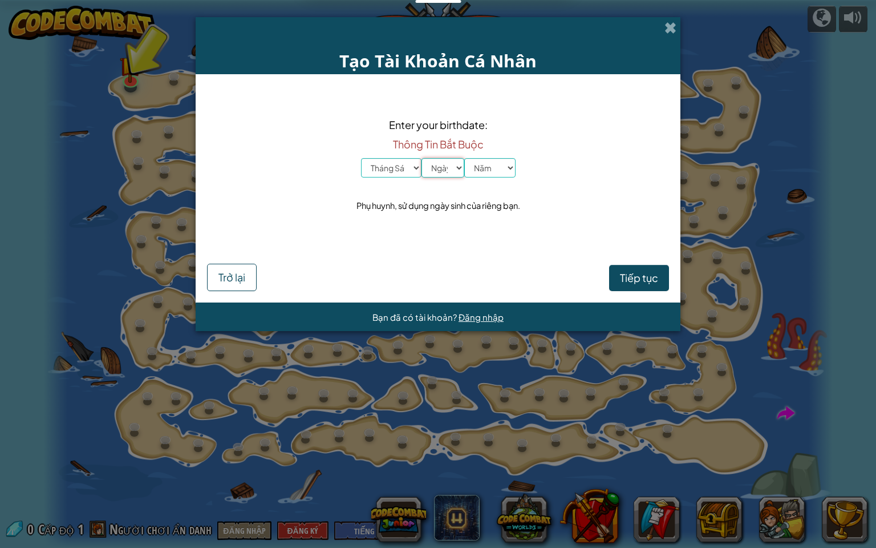
click at [449, 168] on select "Ngày 1 2 3 4 5 6 7 8 9 10 11 12 13 14 15 16 17 18 19 20 21 22 23 24 25 26 27 28…" at bounding box center [443, 167] width 43 height 19
select select "3"
click at [422, 158] on select "Ngày 1 2 3 4 5 6 7 8 9 10 11 12 13 14 15 16 17 18 19 20 21 22 23 24 25 26 27 28…" at bounding box center [443, 167] width 43 height 19
click at [509, 165] on select "[DATE] 2024 2023 2022 2021 2020 2019 2018 2017 2016 2015 2014 2013 2012 2011 20…" at bounding box center [489, 167] width 51 height 19
select select "2000"
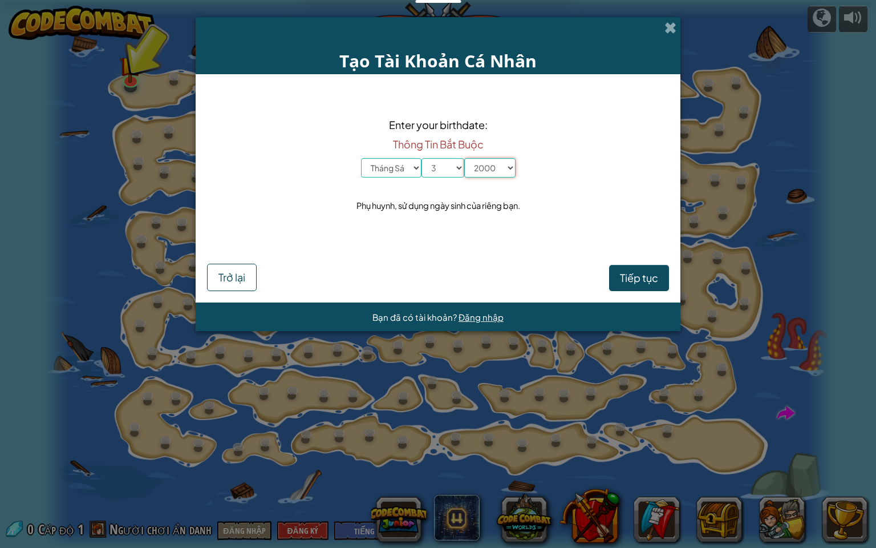
click at [464, 158] on select "[DATE] 2024 2023 2022 2021 2020 2019 2018 2017 2016 2015 2014 2013 2012 2011 20…" at bounding box center [489, 167] width 51 height 19
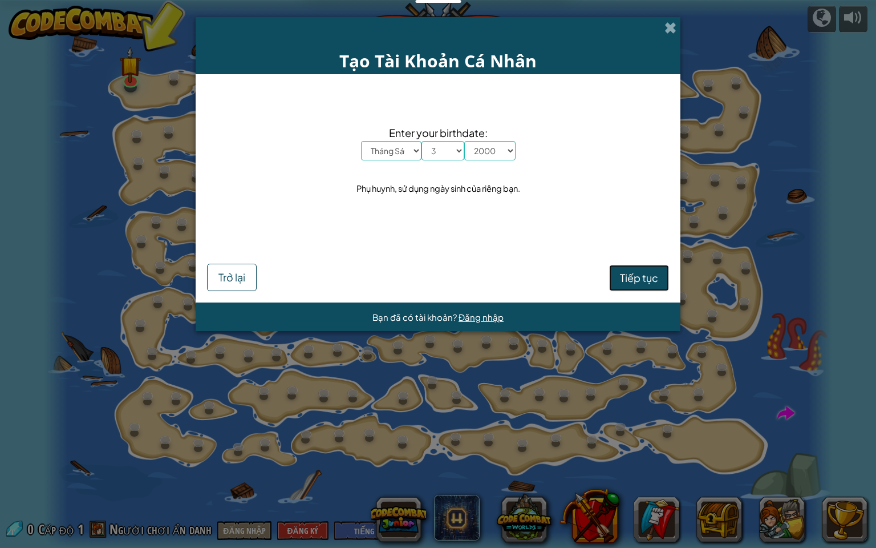
click at [661, 287] on button "Tiếp tục" at bounding box center [639, 278] width 60 height 26
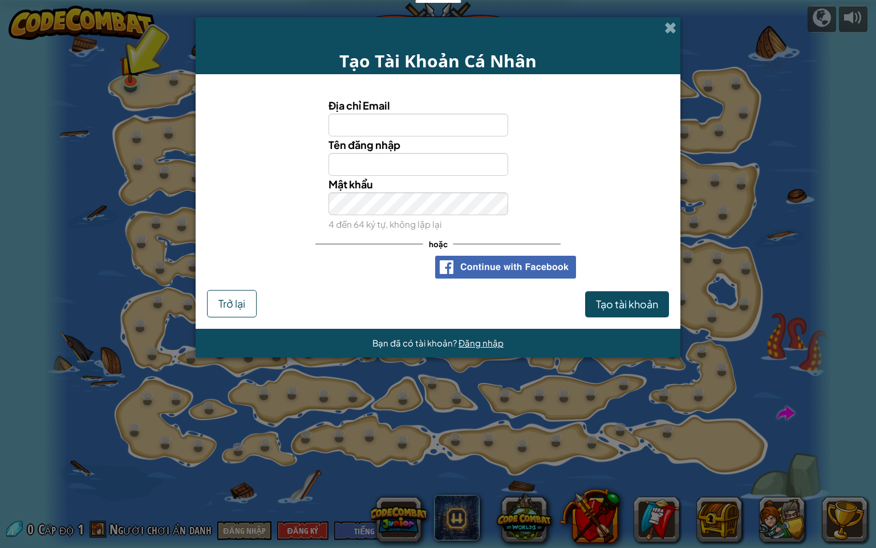
click at [400, 130] on input "Địa chỉ Email" at bounding box center [419, 125] width 180 height 23
type input "qthy9188@gmail.com"
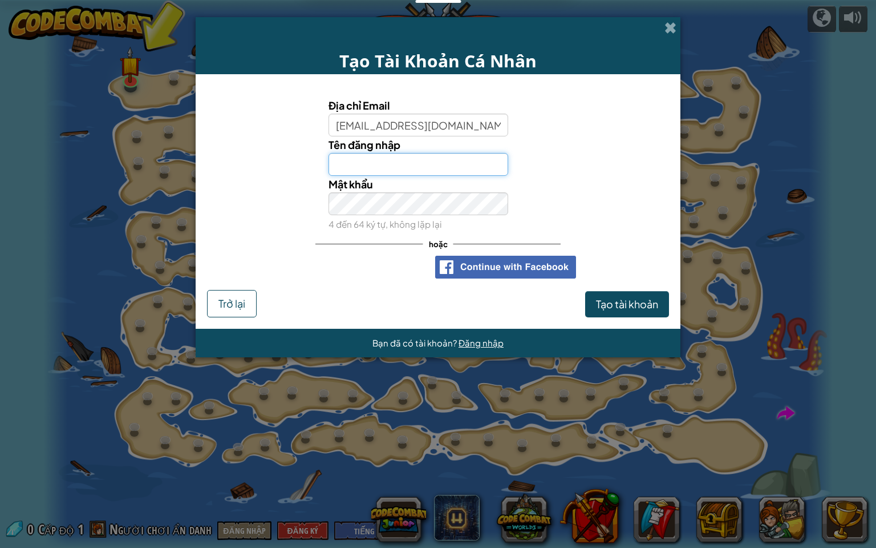
click at [441, 161] on input "Tên đăng nhập" at bounding box center [419, 164] width 180 height 23
click at [585, 291] on button "Tạo tài khoản" at bounding box center [627, 304] width 84 height 26
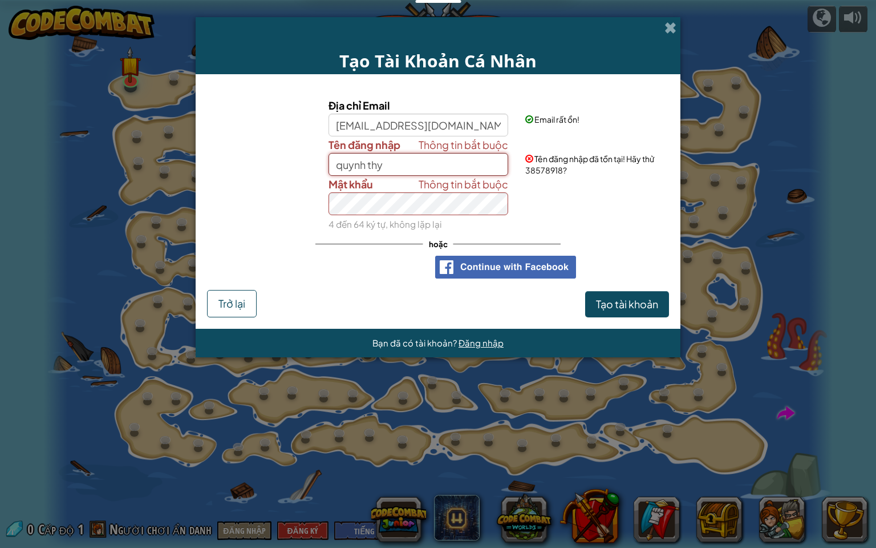
type input "quynh thy"
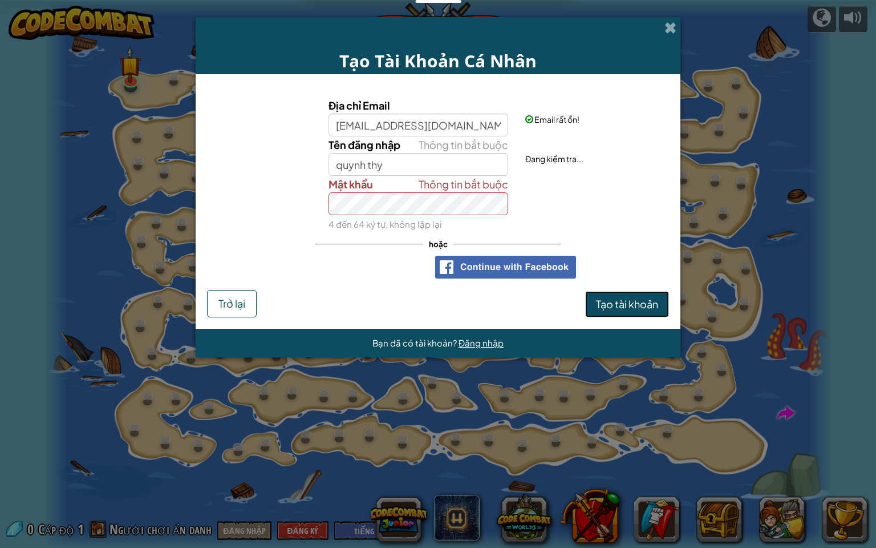
click at [618, 298] on span "Tạo tài khoản" at bounding box center [627, 303] width 62 height 13
drag, startPoint x: 616, startPoint y: 309, endPoint x: 622, endPoint y: 304, distance: 7.3
click at [621, 309] on span "Tạo tài khoản" at bounding box center [627, 303] width 62 height 13
click at [619, 299] on span "Tạo tài khoản" at bounding box center [627, 303] width 62 height 13
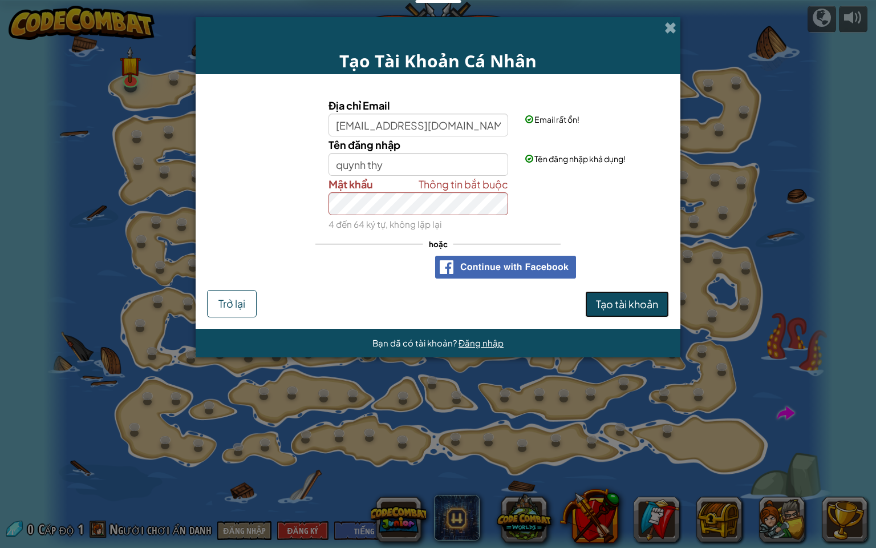
click at [619, 298] on span "Tạo tài khoản" at bounding box center [627, 303] width 62 height 13
click at [611, 295] on button "Tạo tài khoản" at bounding box center [627, 304] width 84 height 26
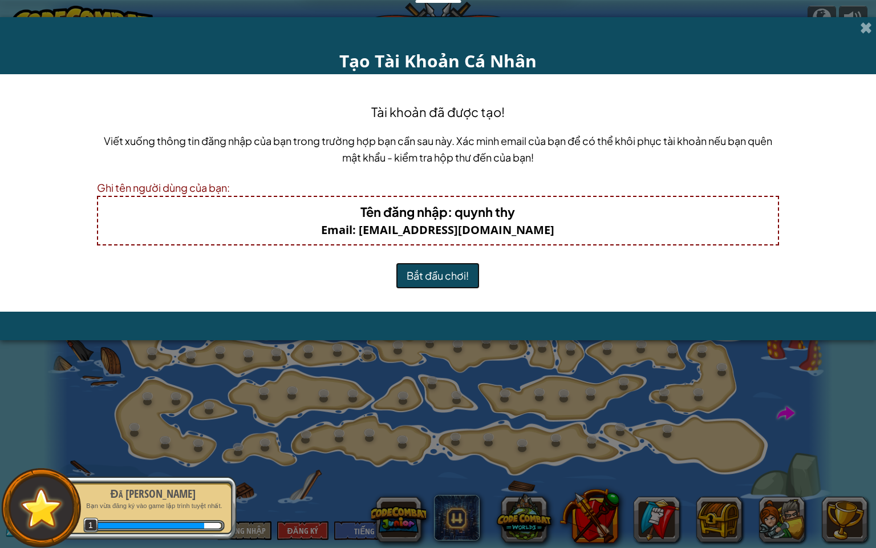
click at [407, 270] on button "Bắt đầu chơi!" at bounding box center [438, 275] width 84 height 26
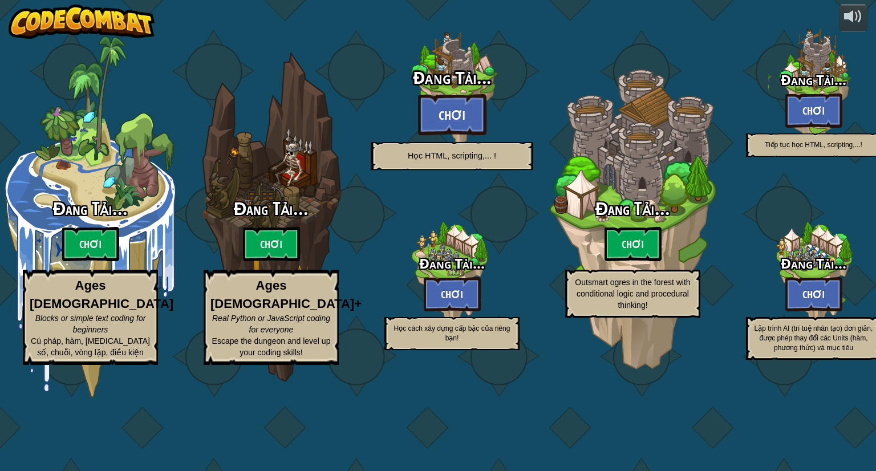
select select "vi"
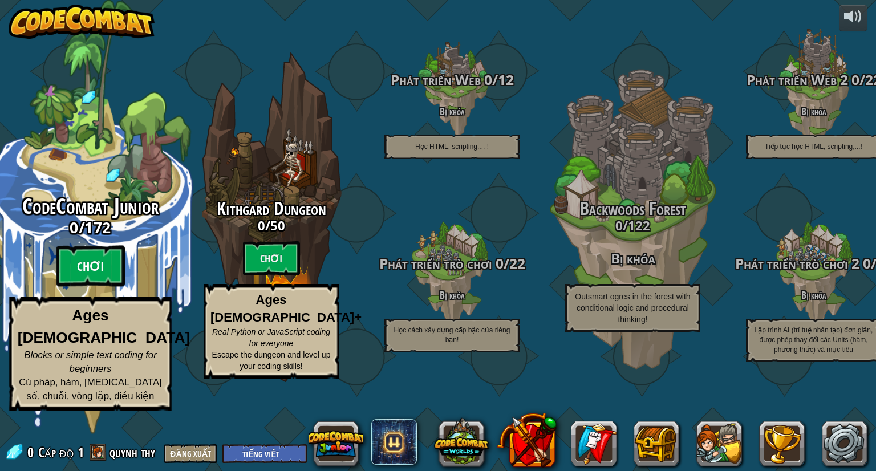
click at [90, 287] on btn "Chơi" at bounding box center [90, 266] width 68 height 41
select select "vi"
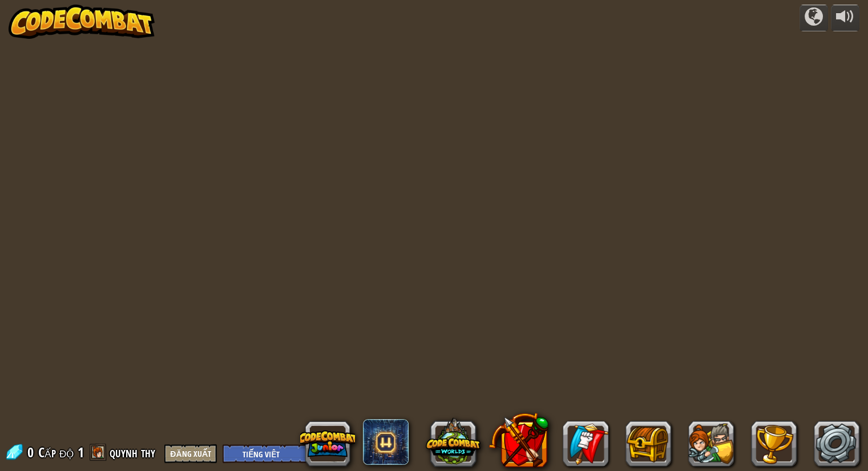
select select "vi"
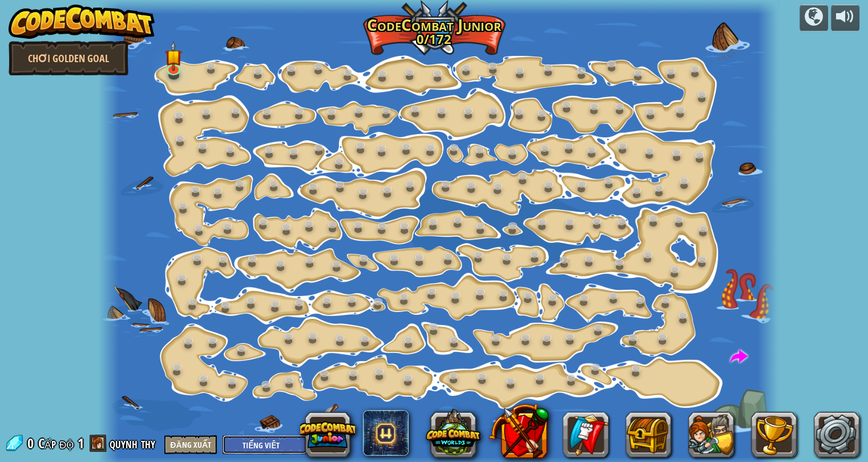
click at [261, 453] on select "English (US) English (UK) 简体中文 繁體中文 русский español (ES) español (América Latin…" at bounding box center [264, 444] width 84 height 19
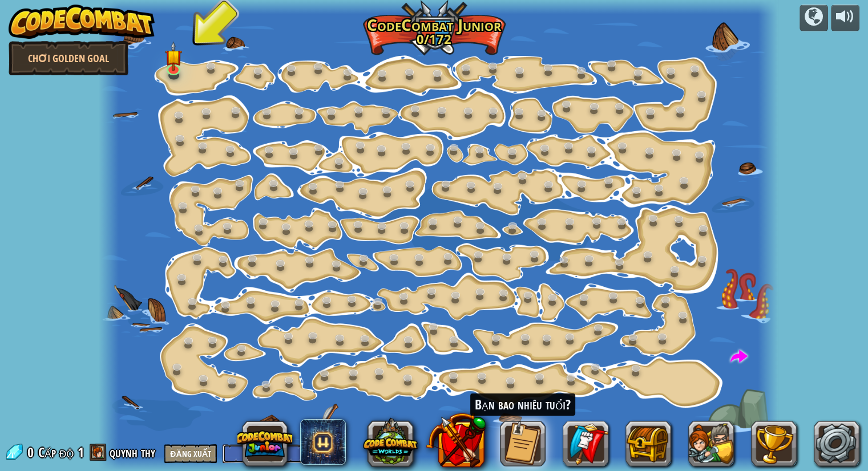
select select "en-GB"
click at [222, 444] on select "English (US) English (UK) 简体中文 繁體中文 русский español (ES) español (América Latin…" at bounding box center [264, 453] width 84 height 19
select select "en-GB"
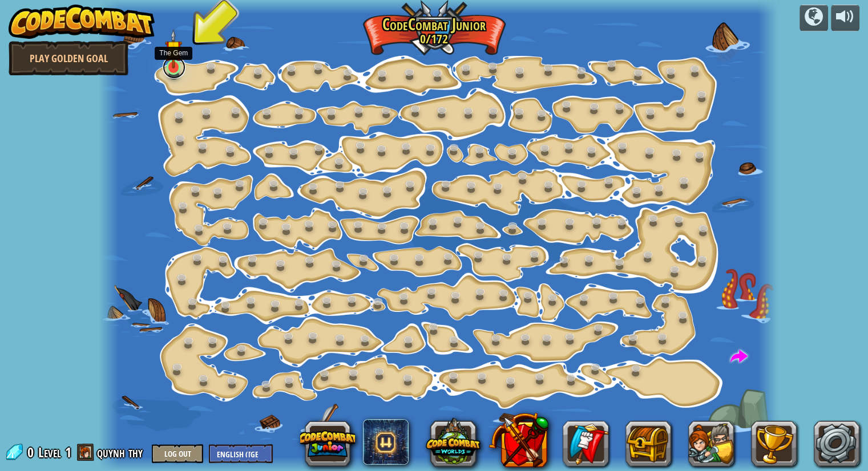
click at [177, 70] on link at bounding box center [174, 67] width 23 height 23
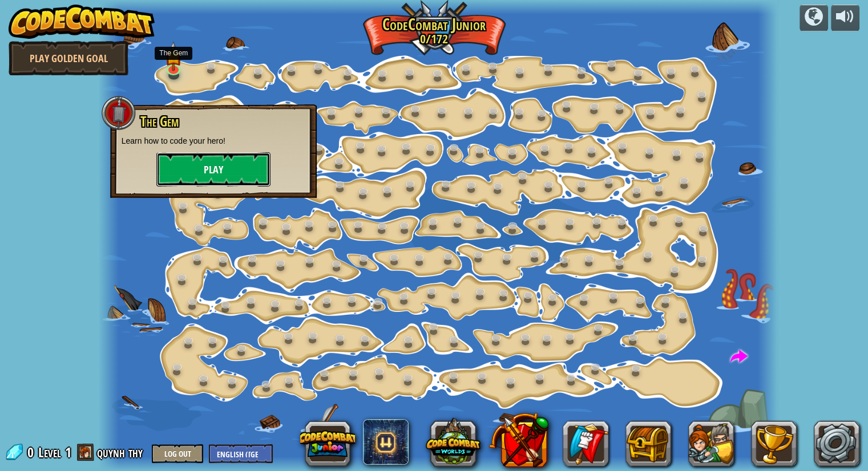
click at [228, 171] on button "Play" at bounding box center [213, 169] width 114 height 34
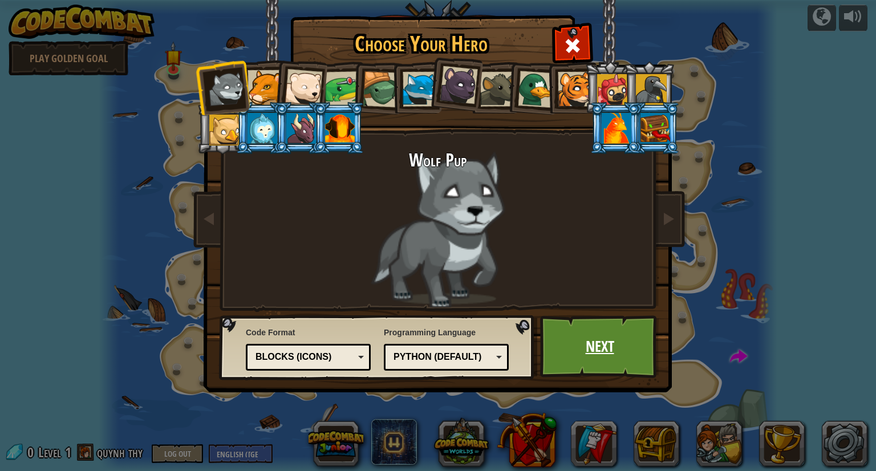
click at [561, 341] on link "Next" at bounding box center [599, 346] width 119 height 63
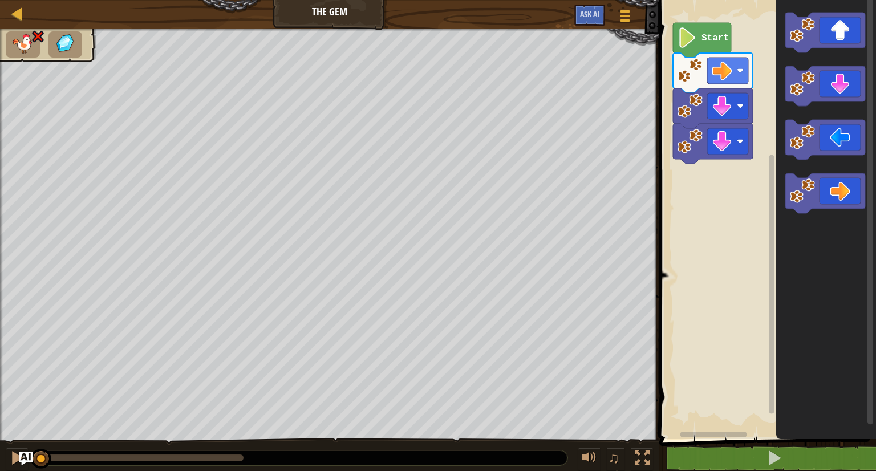
click at [699, 257] on rect "Blockly Workspace" at bounding box center [766, 216] width 220 height 445
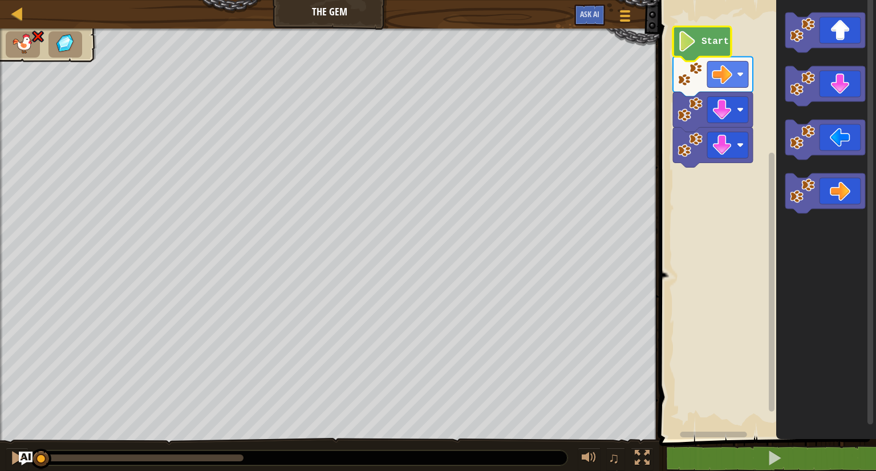
click at [352, 8] on div "Map The Gem Game Menu Ask AI" at bounding box center [329, 14] width 659 height 29
click at [620, 15] on span at bounding box center [625, 16] width 11 height 2
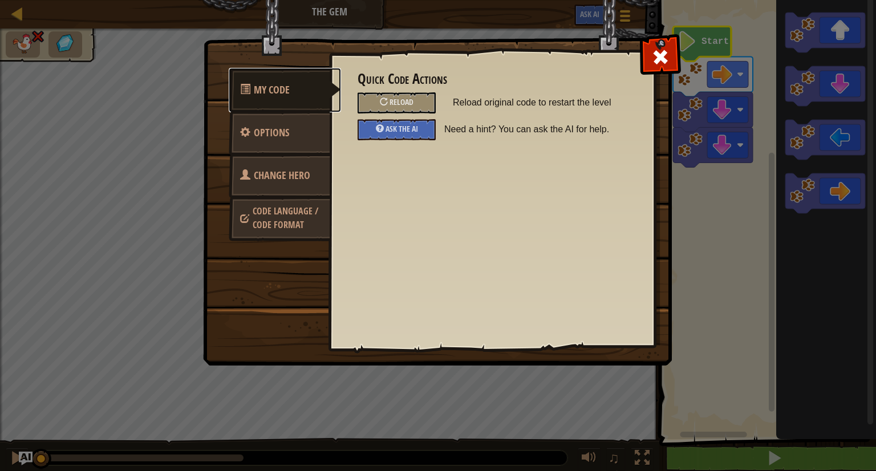
click at [287, 86] on span "My Code" at bounding box center [272, 90] width 36 height 14
click at [397, 103] on span "Reload" at bounding box center [402, 101] width 24 height 11
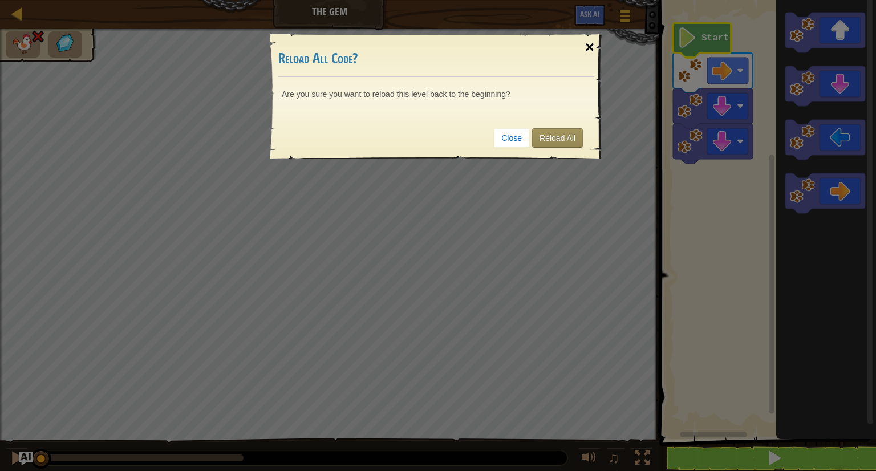
click at [585, 53] on div "×" at bounding box center [590, 47] width 26 height 33
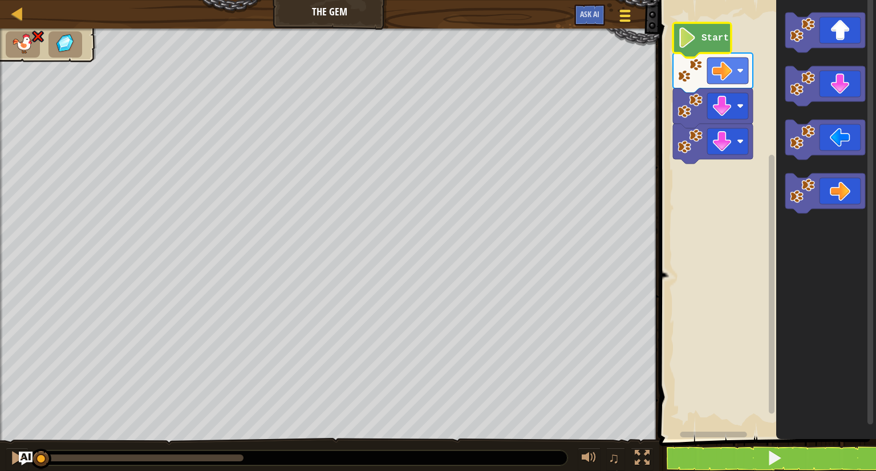
click at [632, 9] on div at bounding box center [624, 15] width 15 height 17
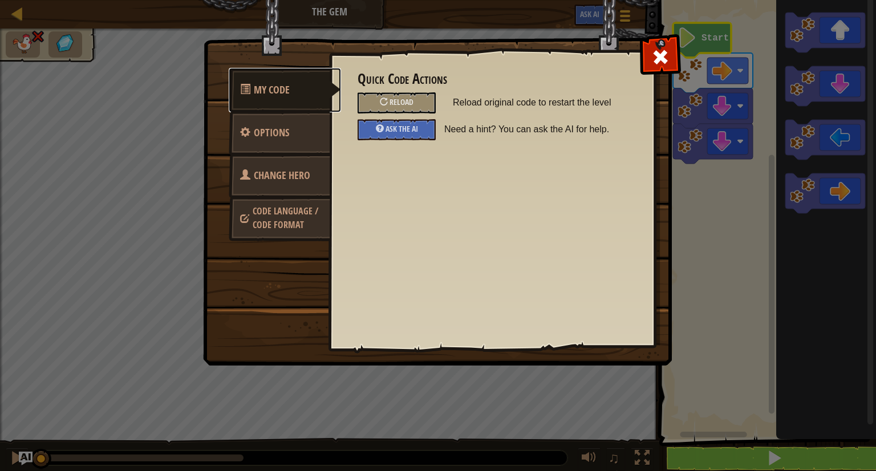
click at [281, 87] on span "My Code" at bounding box center [272, 90] width 36 height 14
click at [192, 191] on div "My Code Options Change Hero Code Language / Code Format Quick Code Actions Relo…" at bounding box center [438, 235] width 876 height 471
click at [404, 126] on span "Ask the AI" at bounding box center [402, 128] width 33 height 11
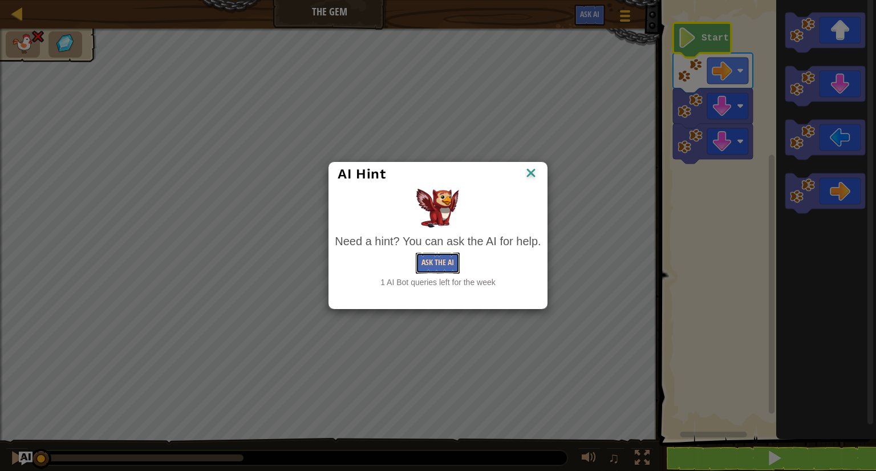
click at [449, 262] on button "Ask the AI" at bounding box center [438, 263] width 44 height 21
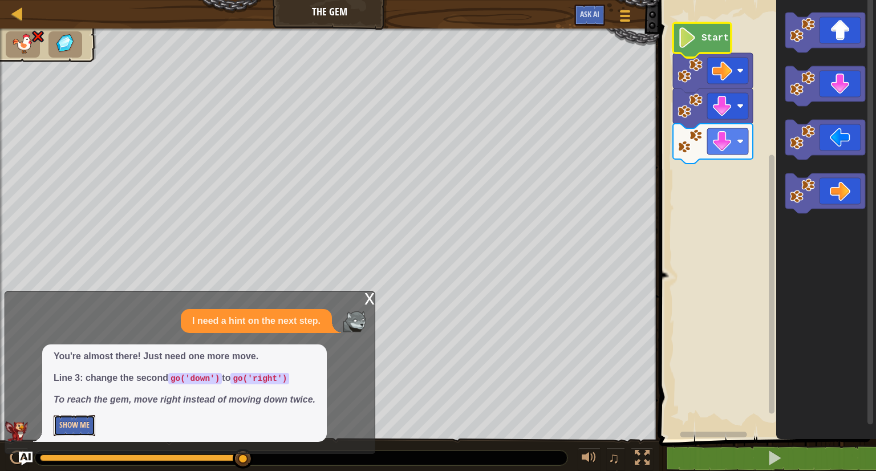
click at [80, 425] on button "Show Me" at bounding box center [75, 425] width 42 height 21
click at [60, 420] on button "Hide" at bounding box center [67, 425] width 26 height 21
click at [371, 302] on div "x" at bounding box center [369, 297] width 10 height 11
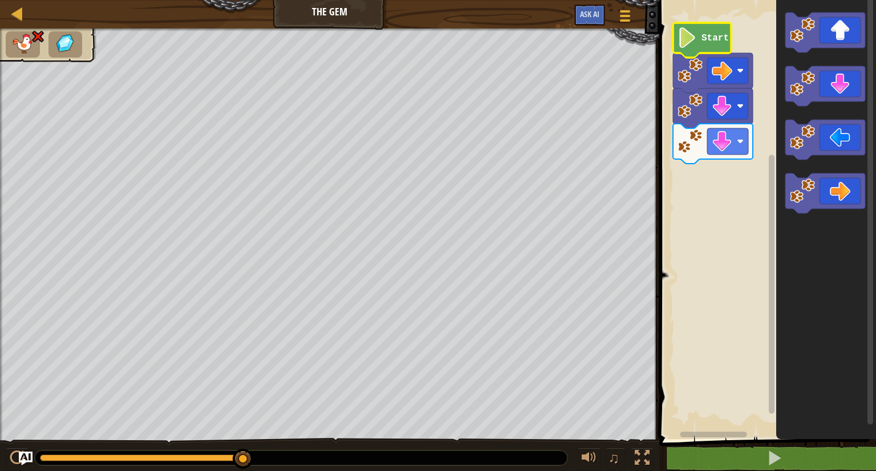
drag, startPoint x: 642, startPoint y: 461, endPoint x: 629, endPoint y: 512, distance: 51.7
click at [641, 461] on div at bounding box center [642, 458] width 15 height 15
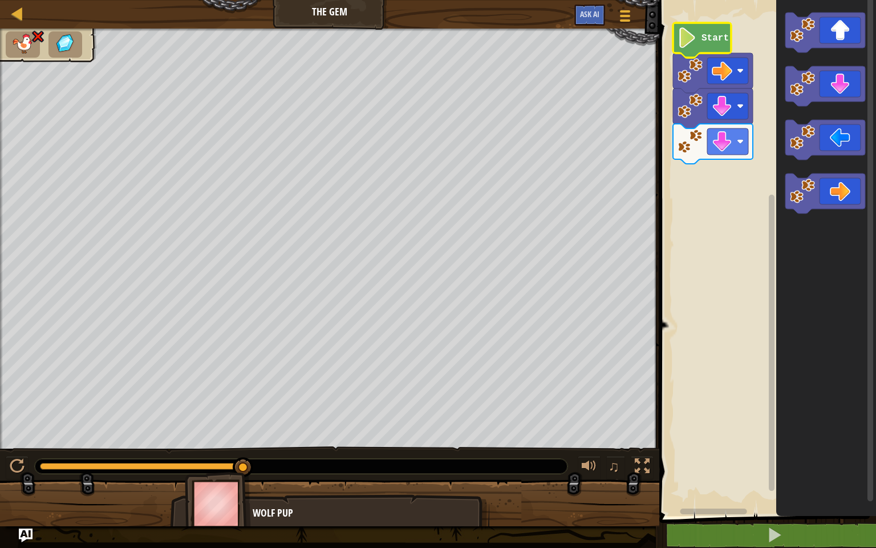
click at [244, 471] on img at bounding box center [218, 503] width 66 height 63
drag, startPoint x: 228, startPoint y: 512, endPoint x: 214, endPoint y: 507, distance: 14.6
click at [225, 471] on img at bounding box center [218, 503] width 66 height 63
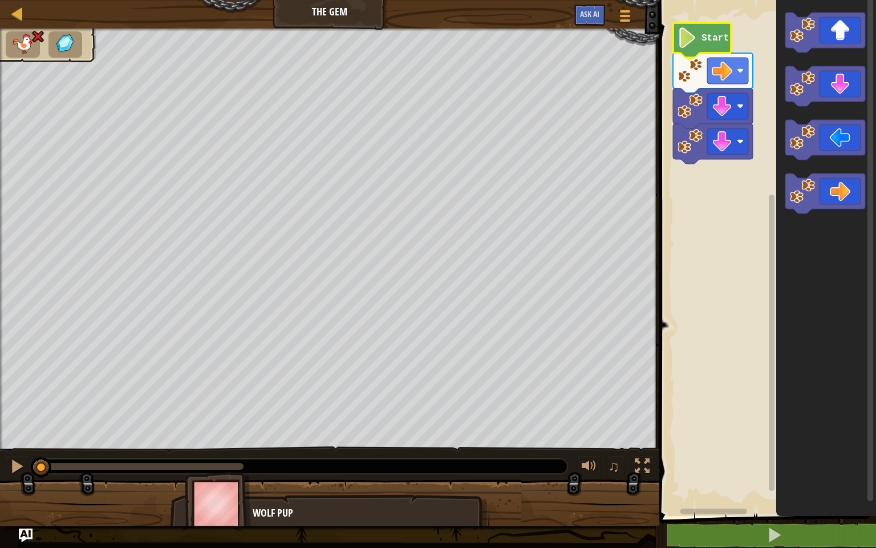
drag, startPoint x: 236, startPoint y: 469, endPoint x: 15, endPoint y: 452, distance: 221.4
click at [5, 456] on div "♫" at bounding box center [329, 463] width 659 height 34
click at [12, 22] on div "Map The Gem Game Menu Ask AI" at bounding box center [329, 14] width 659 height 29
click at [14, 15] on div at bounding box center [17, 13] width 14 height 14
select select "en-GB"
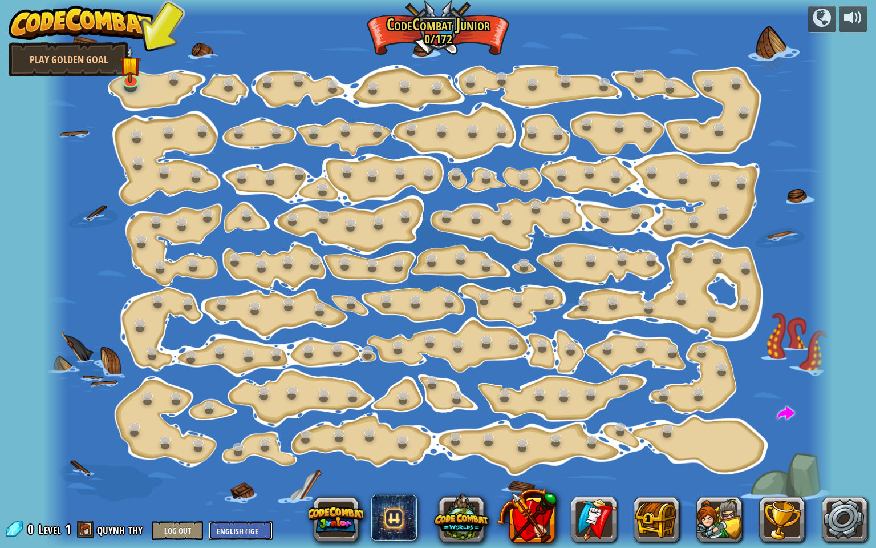
click at [229, 471] on select "English (US) English (UK) 简体中文 繁體中文 русский español (ES) español (América Latin…" at bounding box center [241, 530] width 64 height 19
select select "el"
click at [209, 471] on select "English (US) English (UK) 简体中文 繁體中文 русский español (ES) español (América Latin…" at bounding box center [241, 530] width 64 height 19
click at [240, 471] on select "English (US) English (UK) 简体中文 繁體中文 русский español (ES) español (América Latin…" at bounding box center [241, 530] width 64 height 19
select select "el"
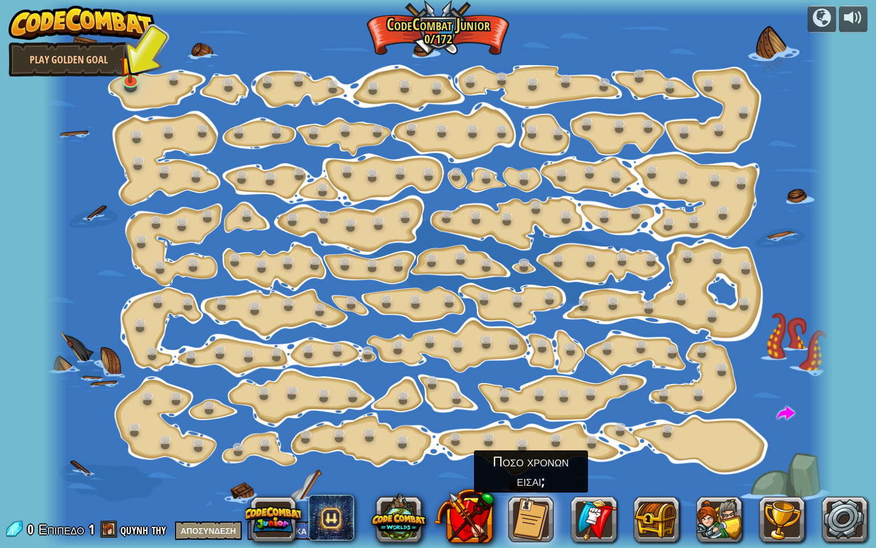
drag, startPoint x: 208, startPoint y: 484, endPoint x: 210, endPoint y: 491, distance: 7.2
click at [210, 471] on div at bounding box center [437, 274] width 789 height 548
click at [363, 471] on div at bounding box center [437, 274] width 789 height 548
drag, startPoint x: 216, startPoint y: 502, endPoint x: 208, endPoint y: 503, distance: 8.0
click at [210, 471] on div at bounding box center [437, 274] width 789 height 548
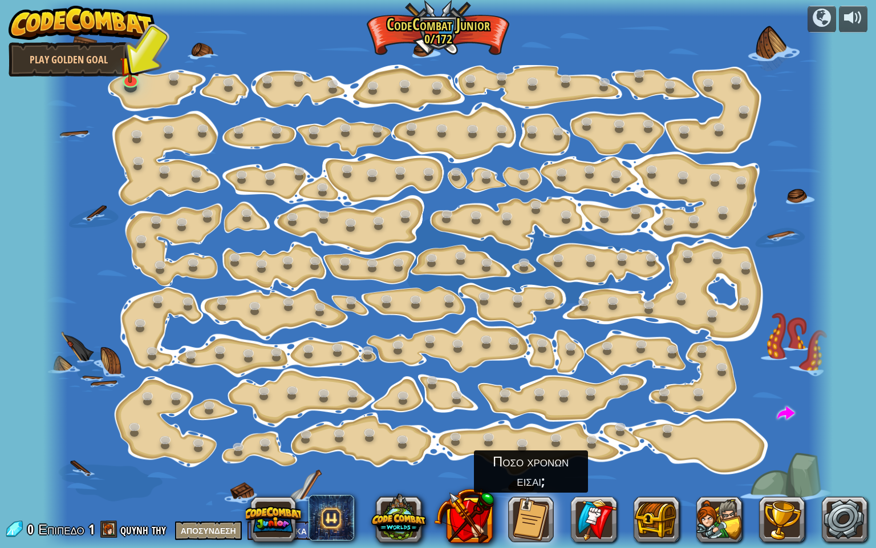
drag, startPoint x: 205, startPoint y: 509, endPoint x: 207, endPoint y: 525, distance: 16.7
click at [207, 471] on div "powered by Play Golden Goal Step Change (Κλειδωμένο) Change step arguments. Go …" at bounding box center [438, 274] width 876 height 548
click at [203, 471] on button "Αποσύνδεση" at bounding box center [208, 530] width 67 height 19
